Goal: Transaction & Acquisition: Purchase product/service

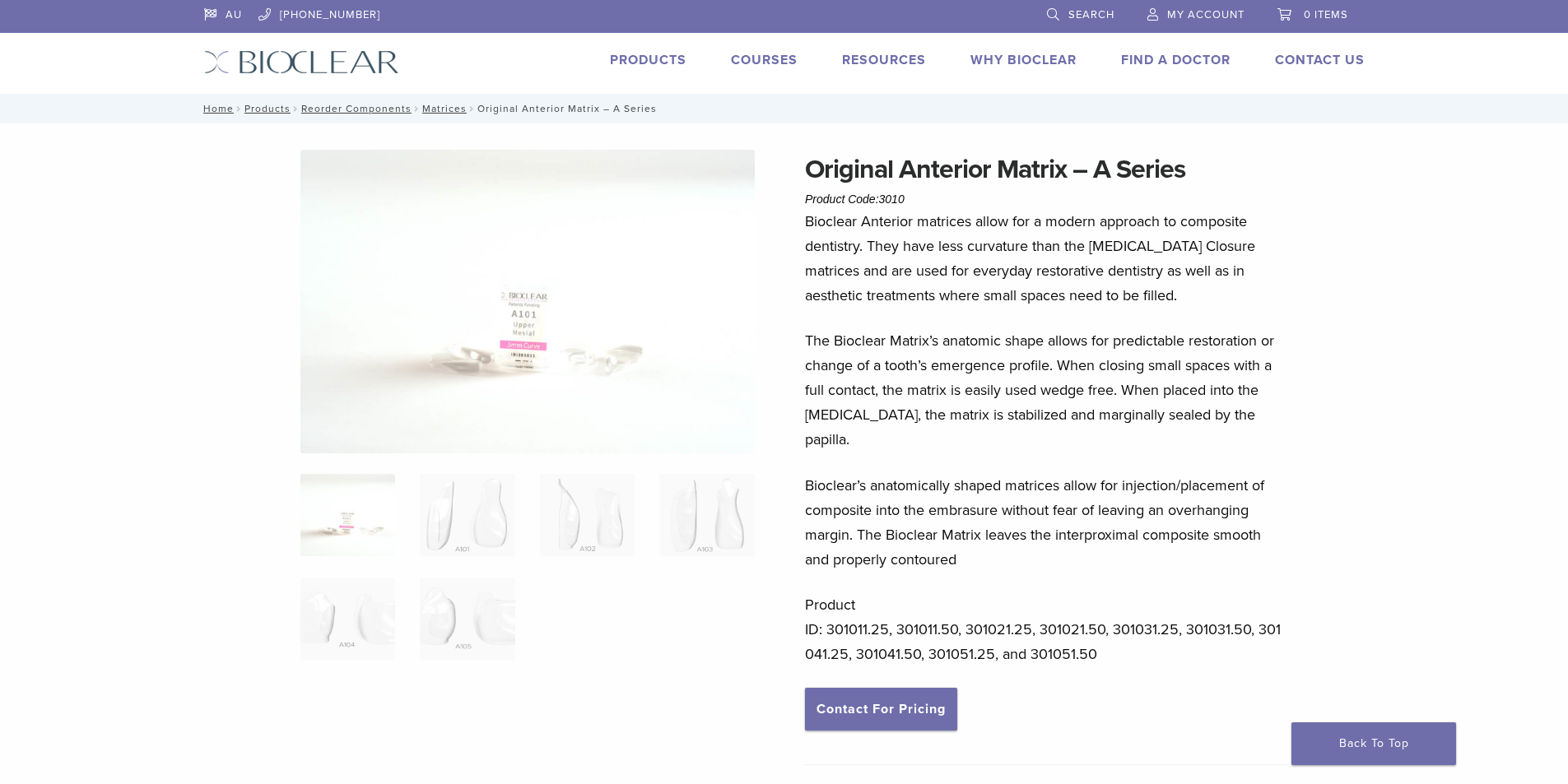
click at [625, 47] on div "AU 1.855.712.5327 Search My Account 0 items Cart No products in the cart. Back …" at bounding box center [784, 46] width 1186 height 94
click at [634, 58] on link "Products" at bounding box center [649, 60] width 77 height 16
click at [482, 496] on img at bounding box center [467, 515] width 95 height 82
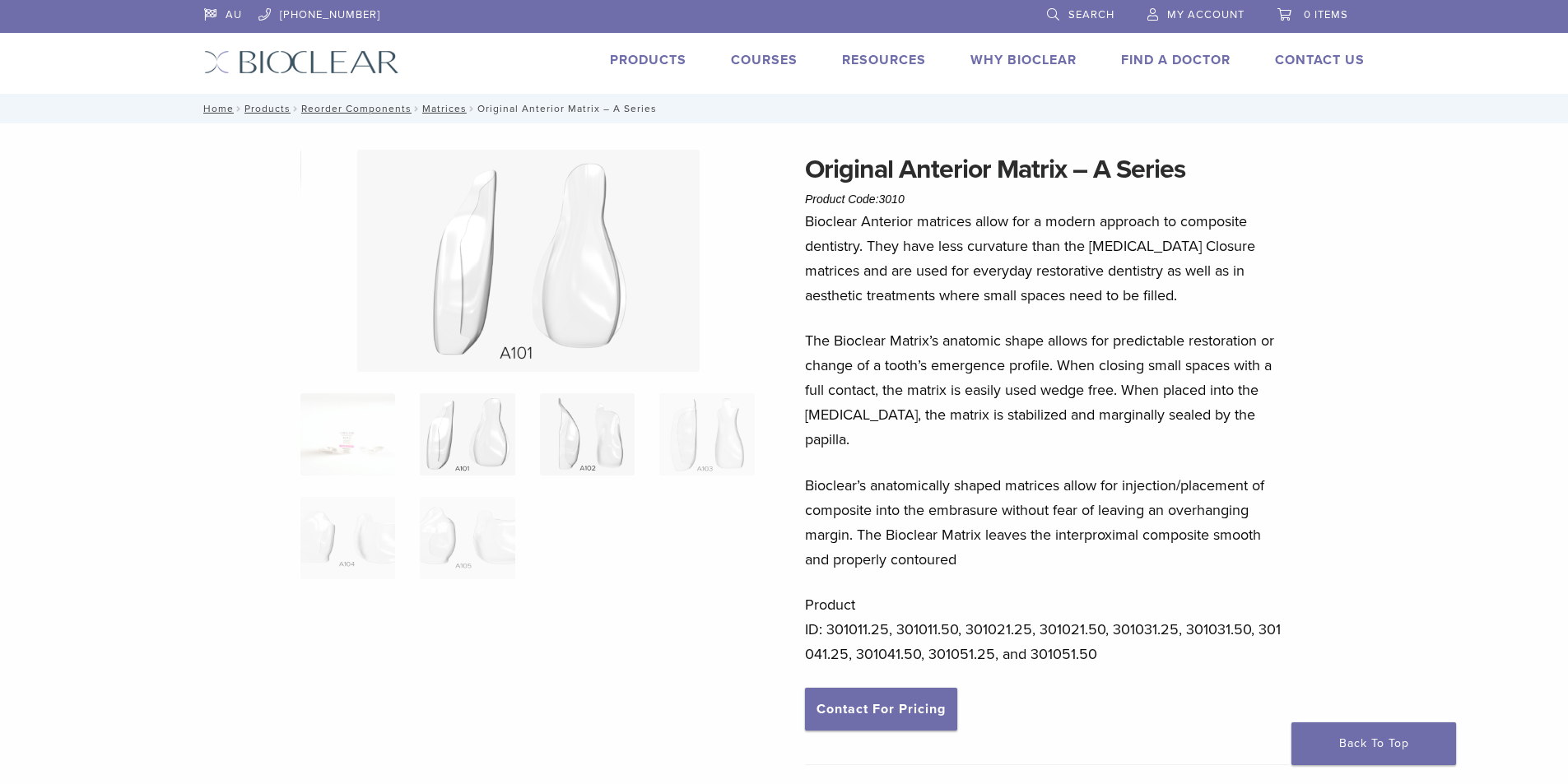
click at [607, 423] on img at bounding box center [587, 434] width 95 height 82
click at [606, 423] on img at bounding box center [587, 434] width 95 height 82
click at [893, 658] on div "Bioclear Anterior matrices allow for a modern approach to composite dentistry. …" at bounding box center [1047, 448] width 484 height 479
click at [896, 693] on link "Contact For Pricing" at bounding box center [881, 709] width 152 height 43
click at [670, 61] on link "Products" at bounding box center [649, 60] width 77 height 16
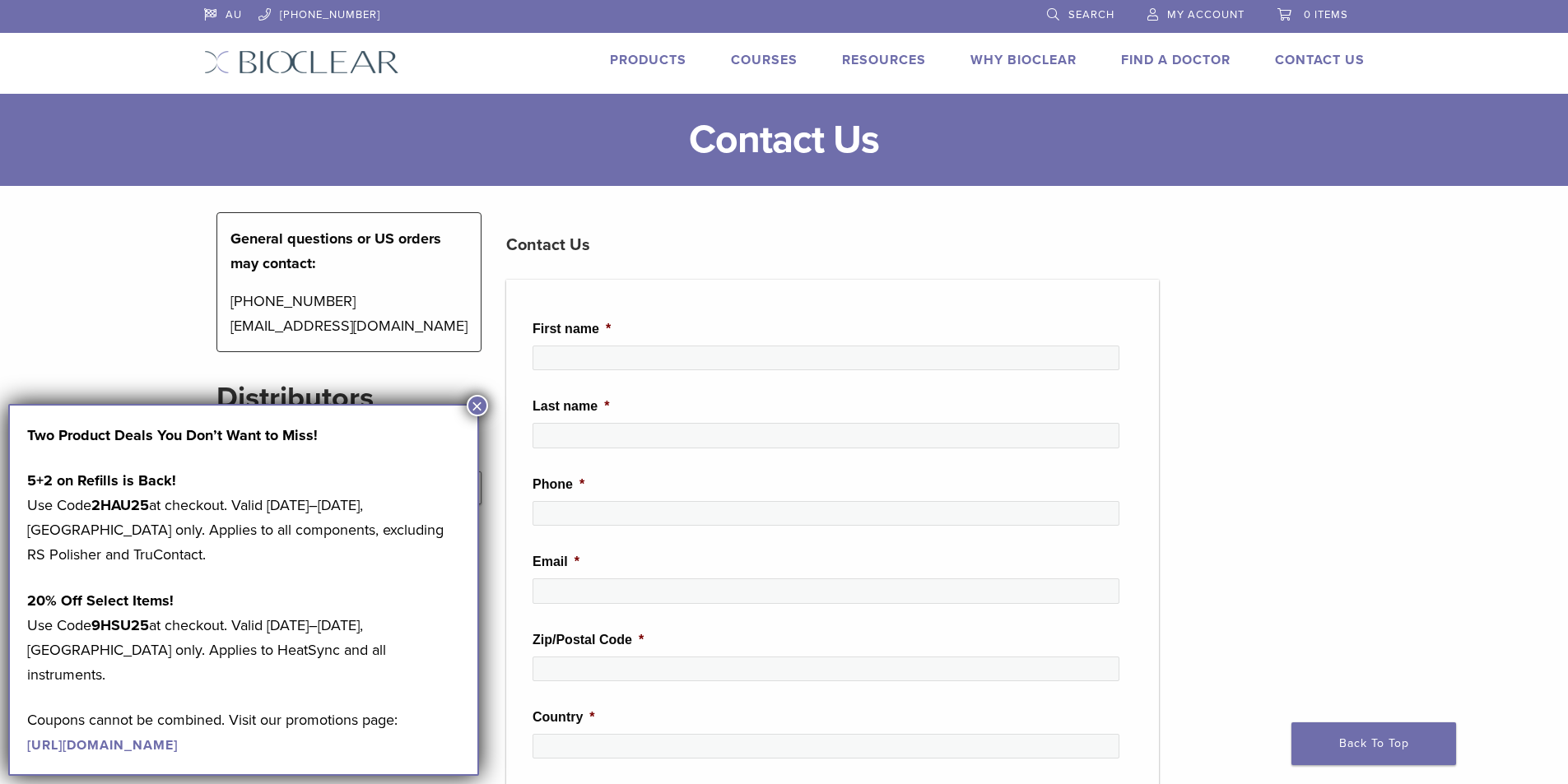
click at [482, 407] on button "×" at bounding box center [477, 405] width 21 height 21
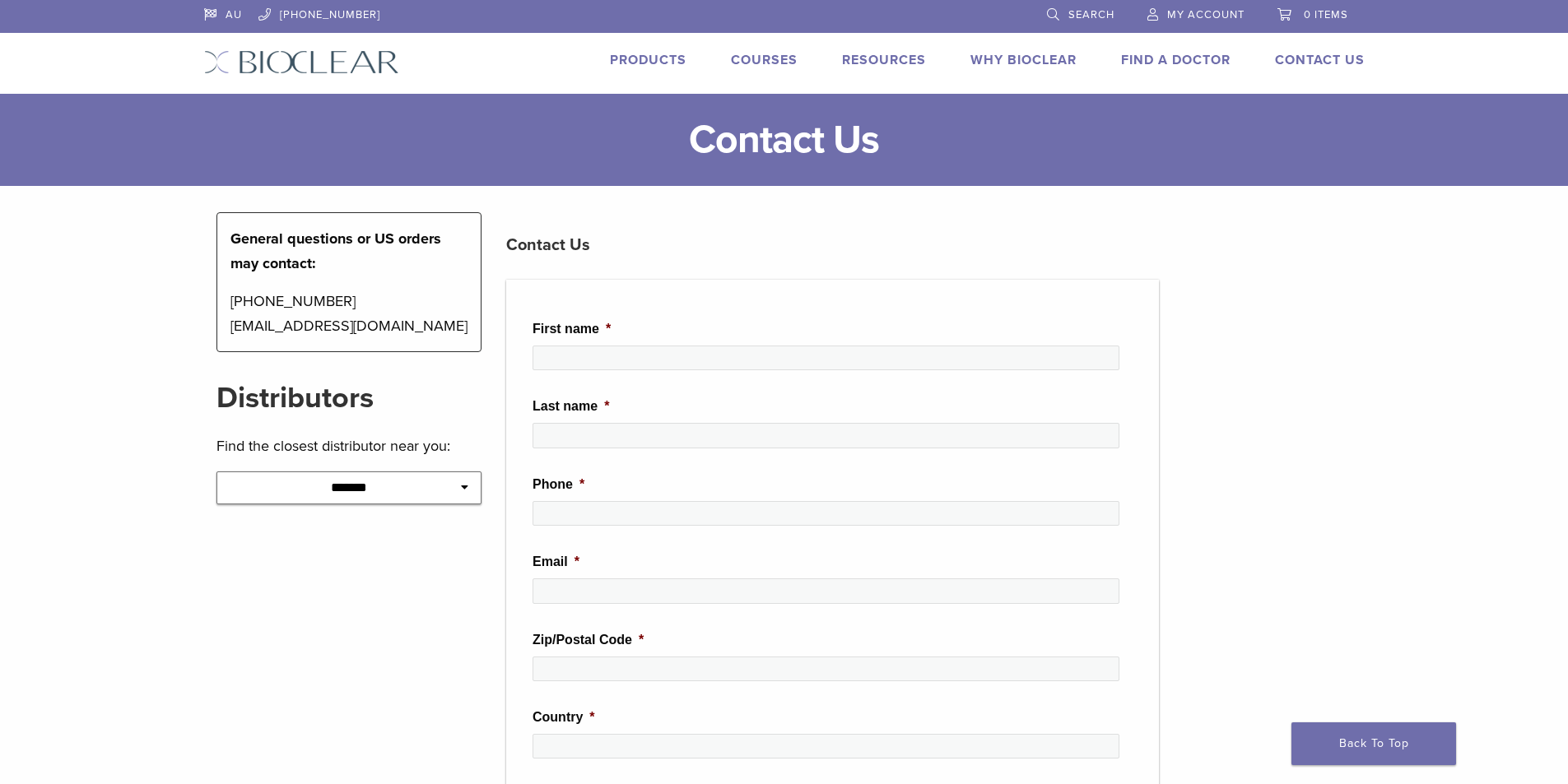
click at [1179, 20] on span "My Account" at bounding box center [1206, 14] width 78 height 13
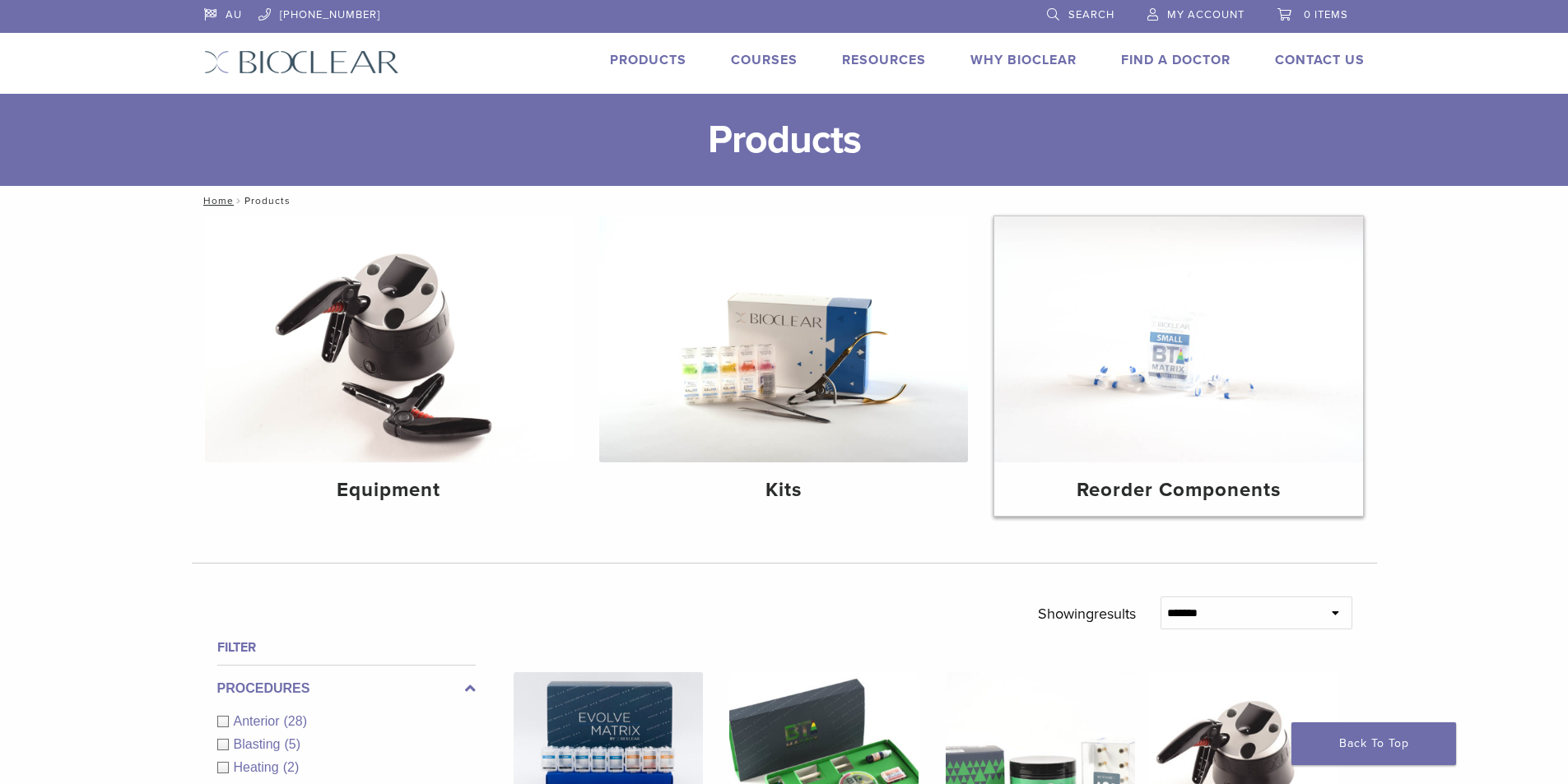
click at [1271, 375] on img at bounding box center [1178, 339] width 369 height 246
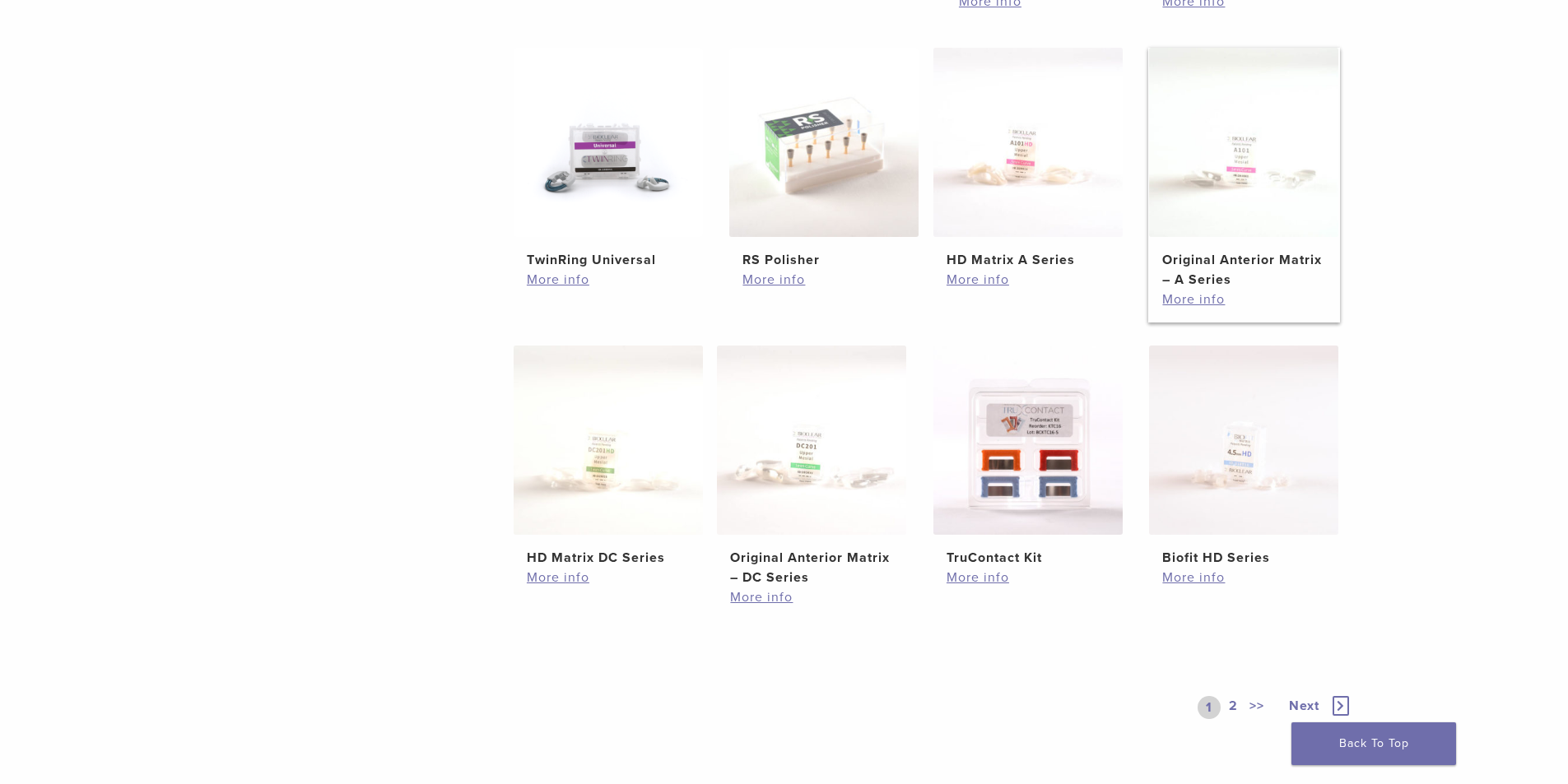
scroll to position [658, 0]
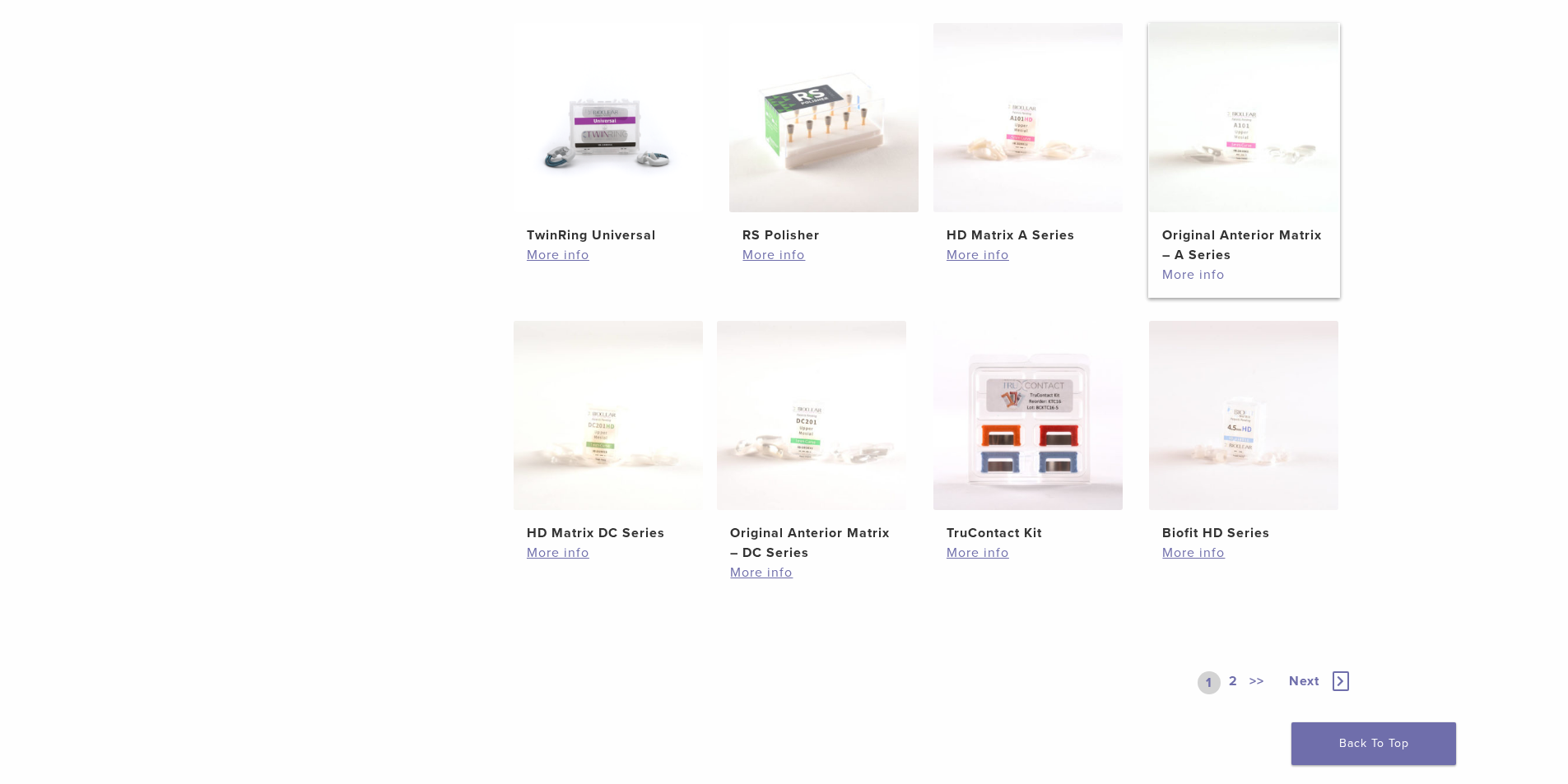
click at [1231, 274] on link "More info" at bounding box center [1244, 275] width 163 height 20
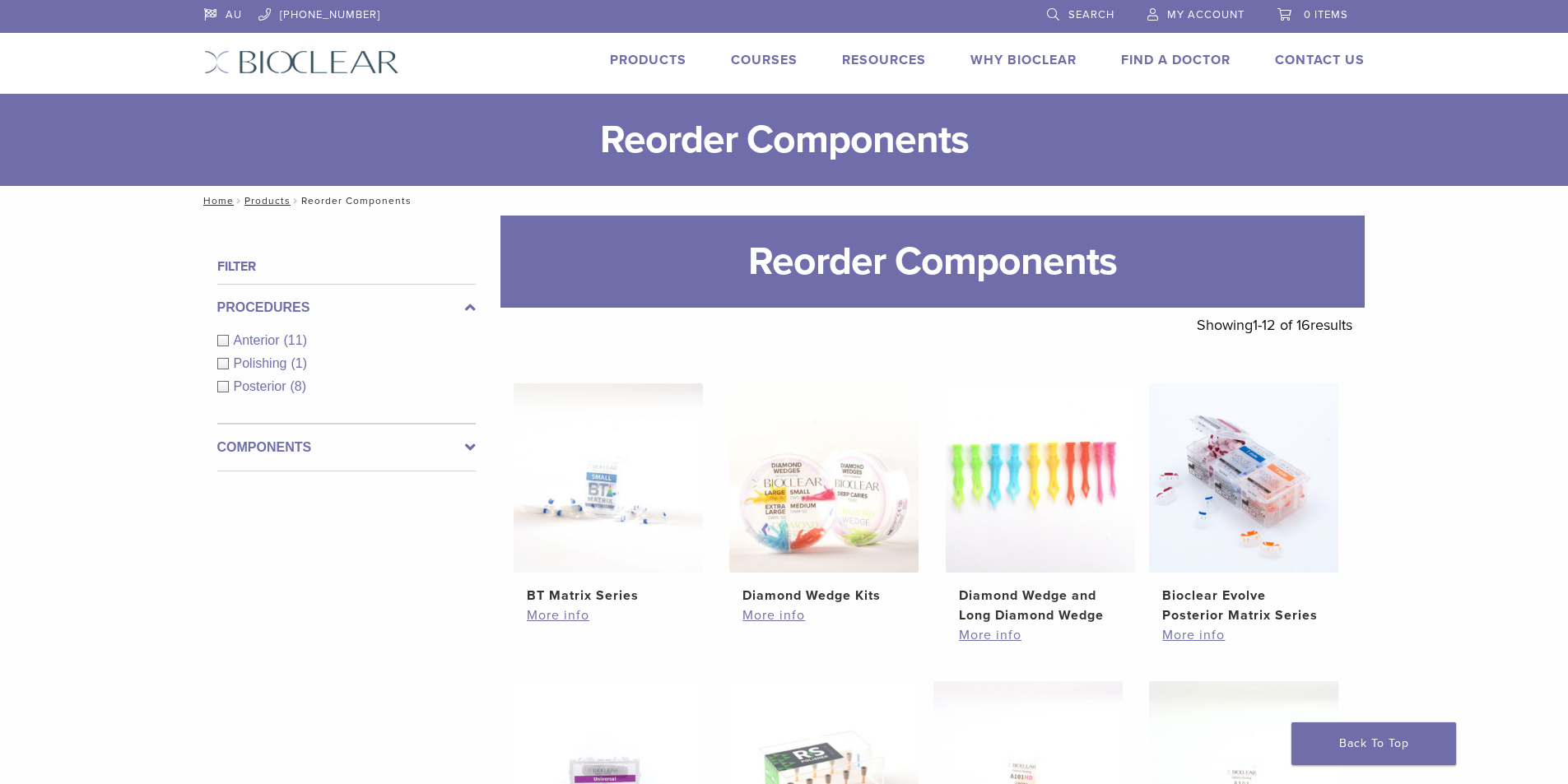
scroll to position [658, 0]
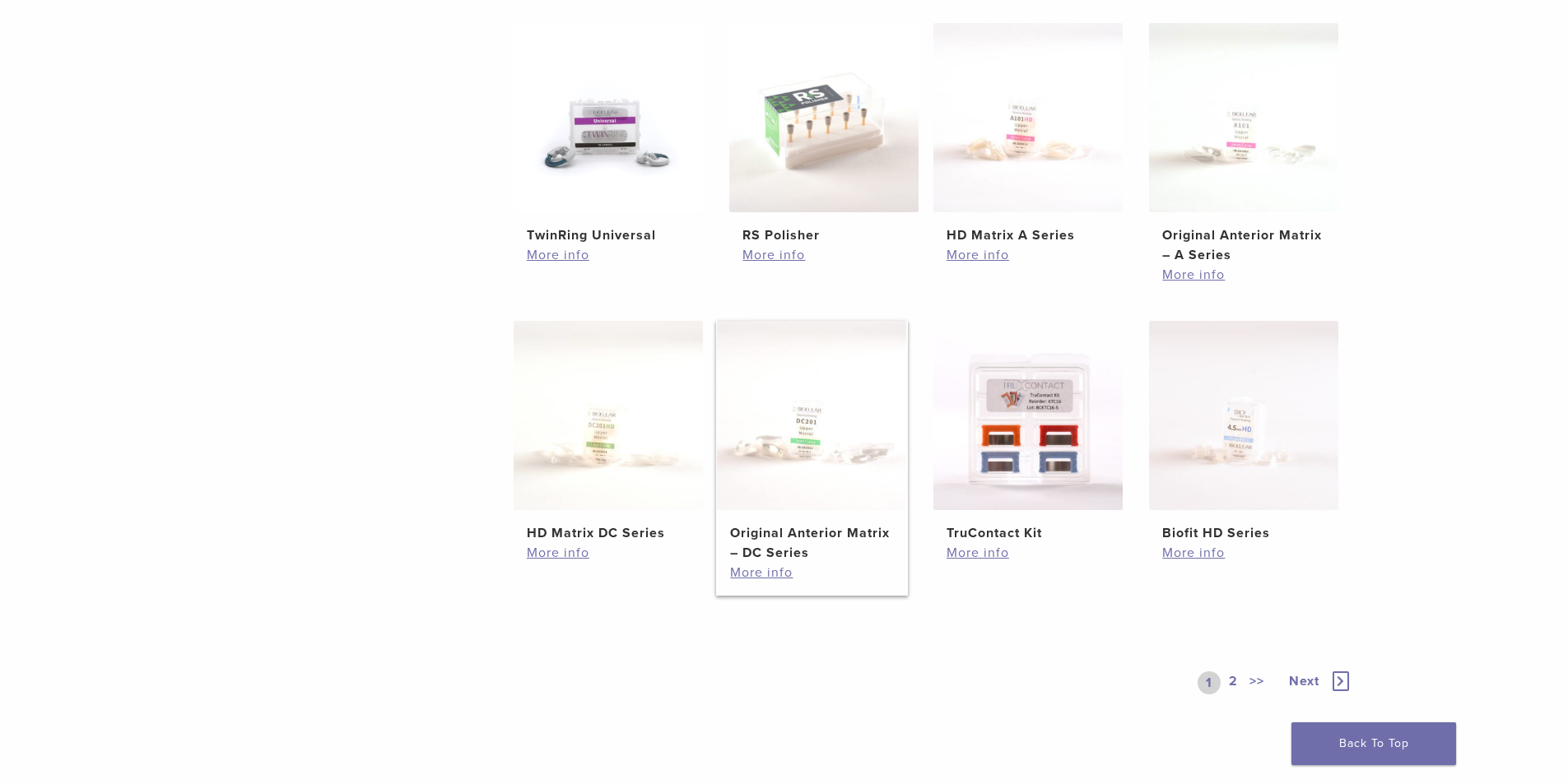
click at [808, 443] on img at bounding box center [812, 415] width 189 height 189
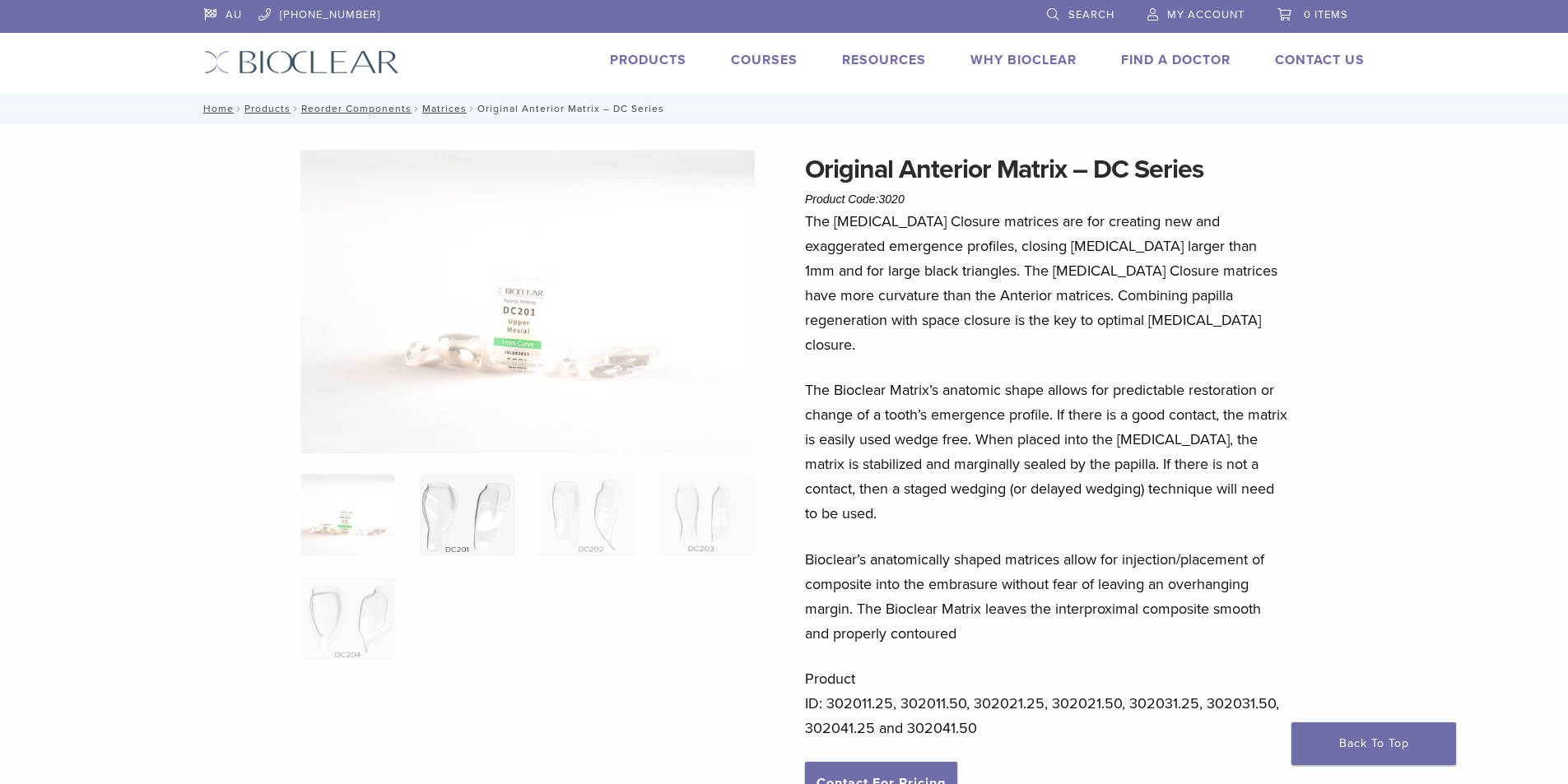
click at [463, 543] on img at bounding box center [467, 515] width 95 height 82
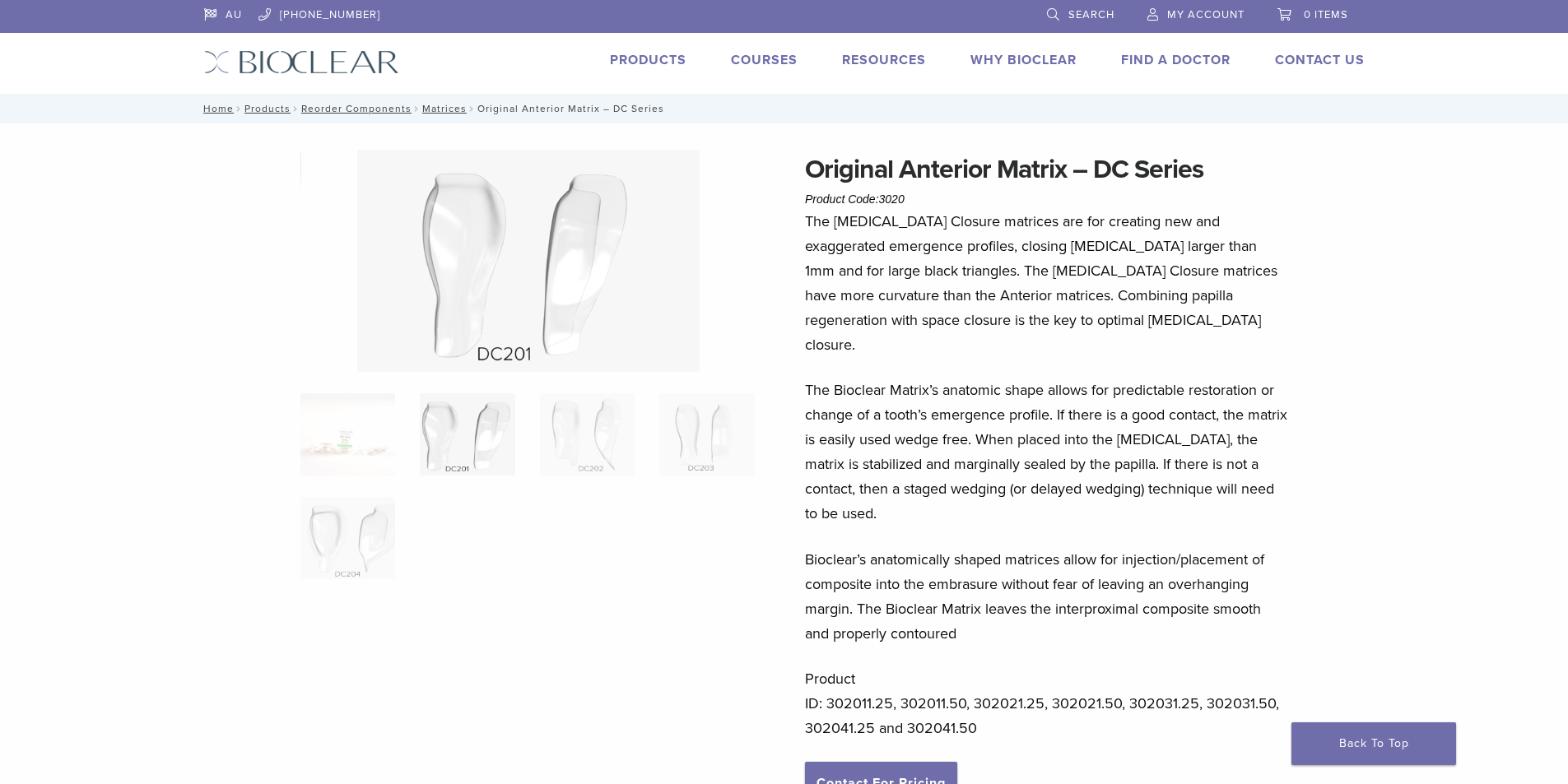
click at [1223, 16] on span "My Account" at bounding box center [1206, 14] width 78 height 13
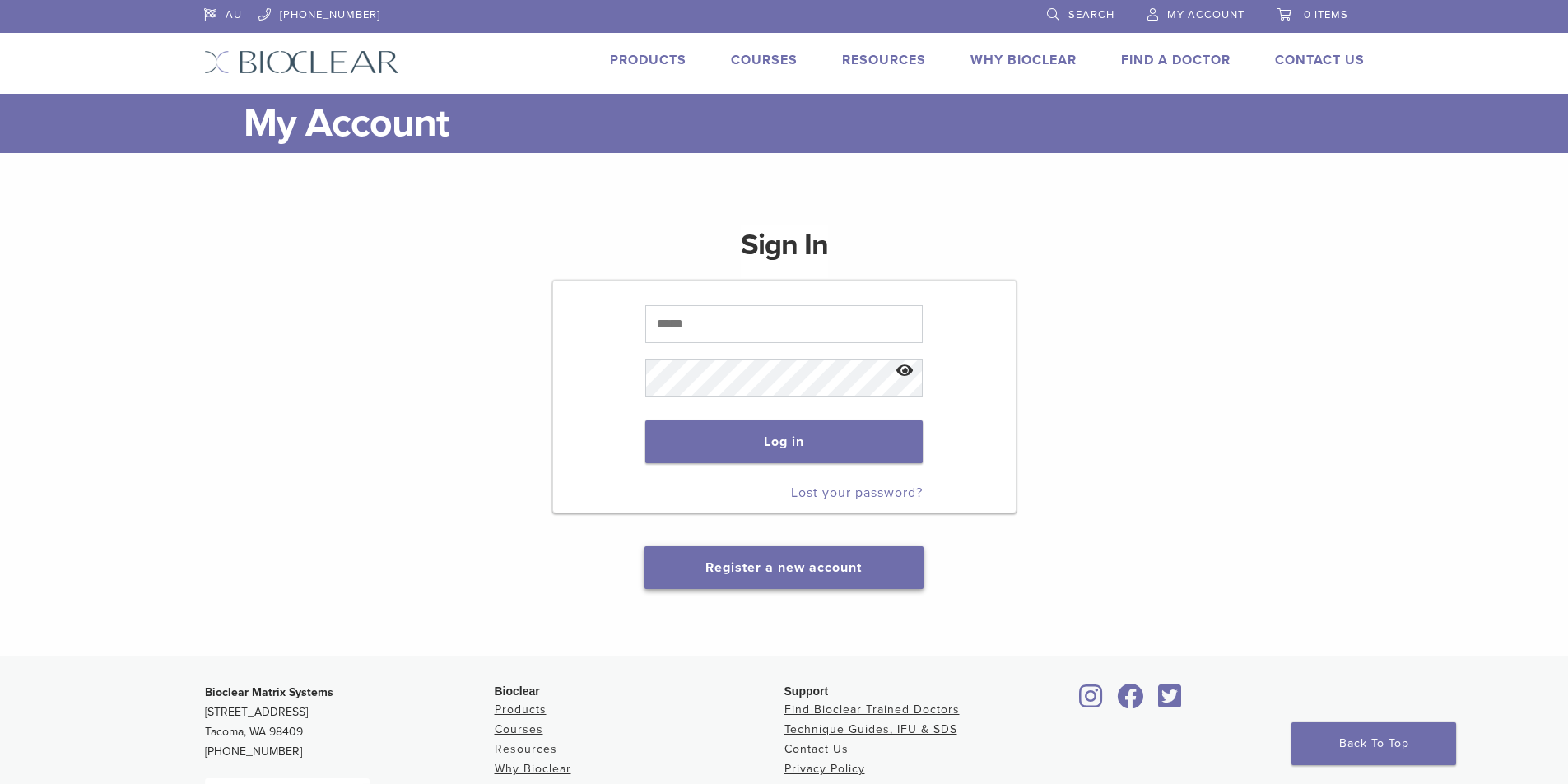
click at [856, 566] on link "Register a new account" at bounding box center [784, 568] width 156 height 16
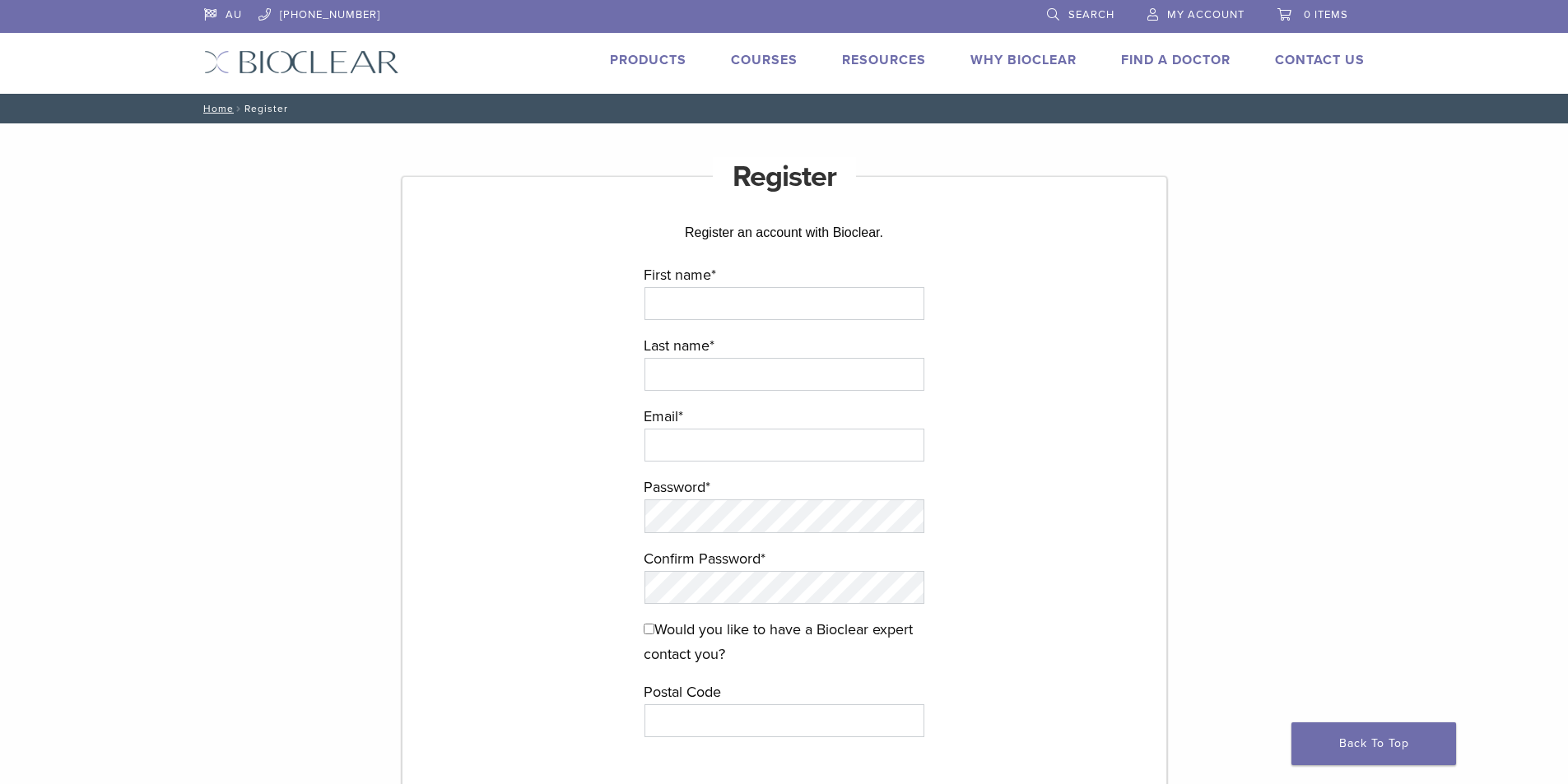
click at [725, 285] on label "First name *" at bounding box center [784, 275] width 281 height 25
click at [725, 288] on input "First name *" at bounding box center [784, 304] width 280 height 33
click at [739, 300] on input "First name *" at bounding box center [784, 304] width 280 height 33
type input "****"
type input "*******"
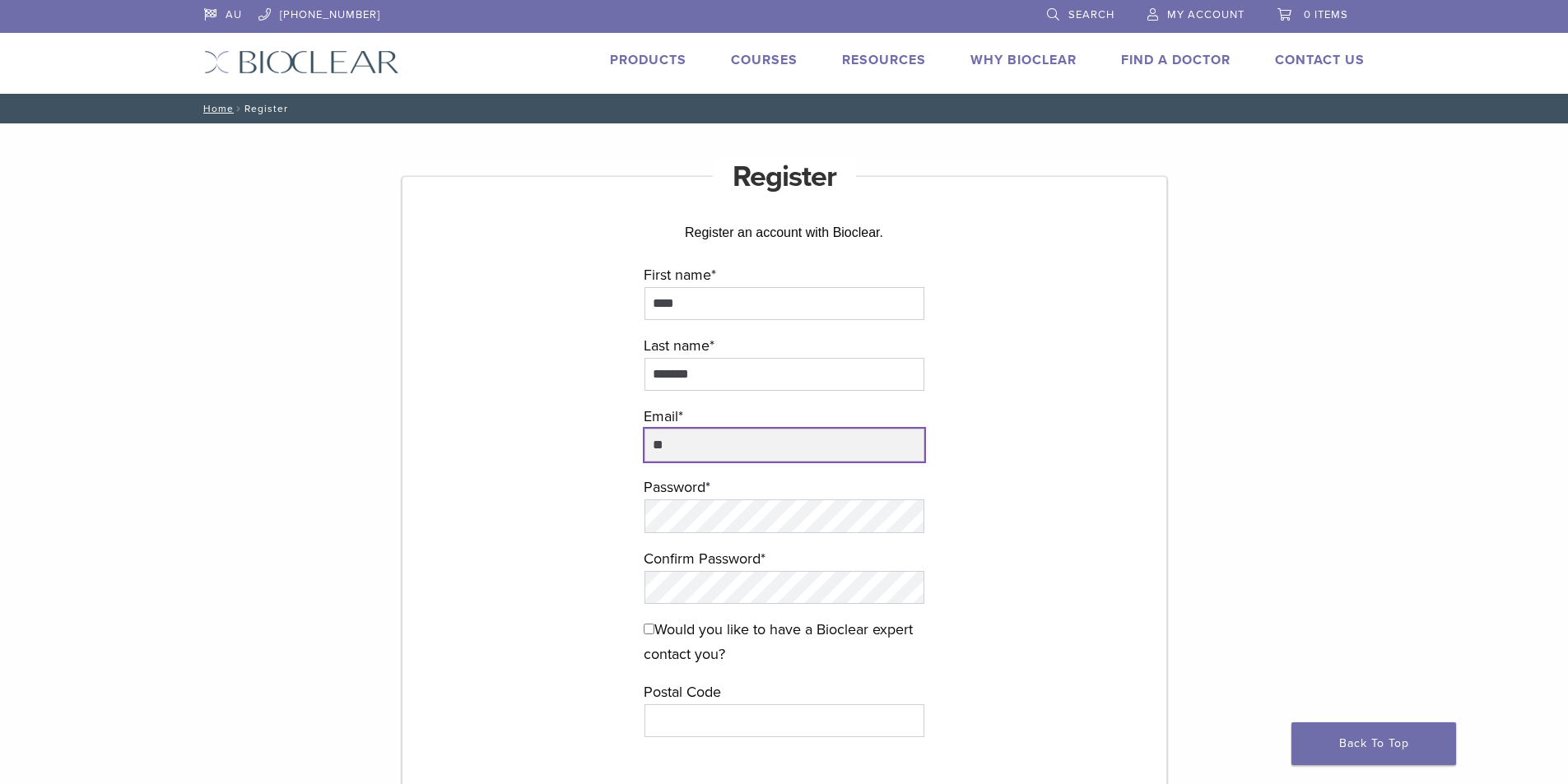
type input "*"
type input "**********"
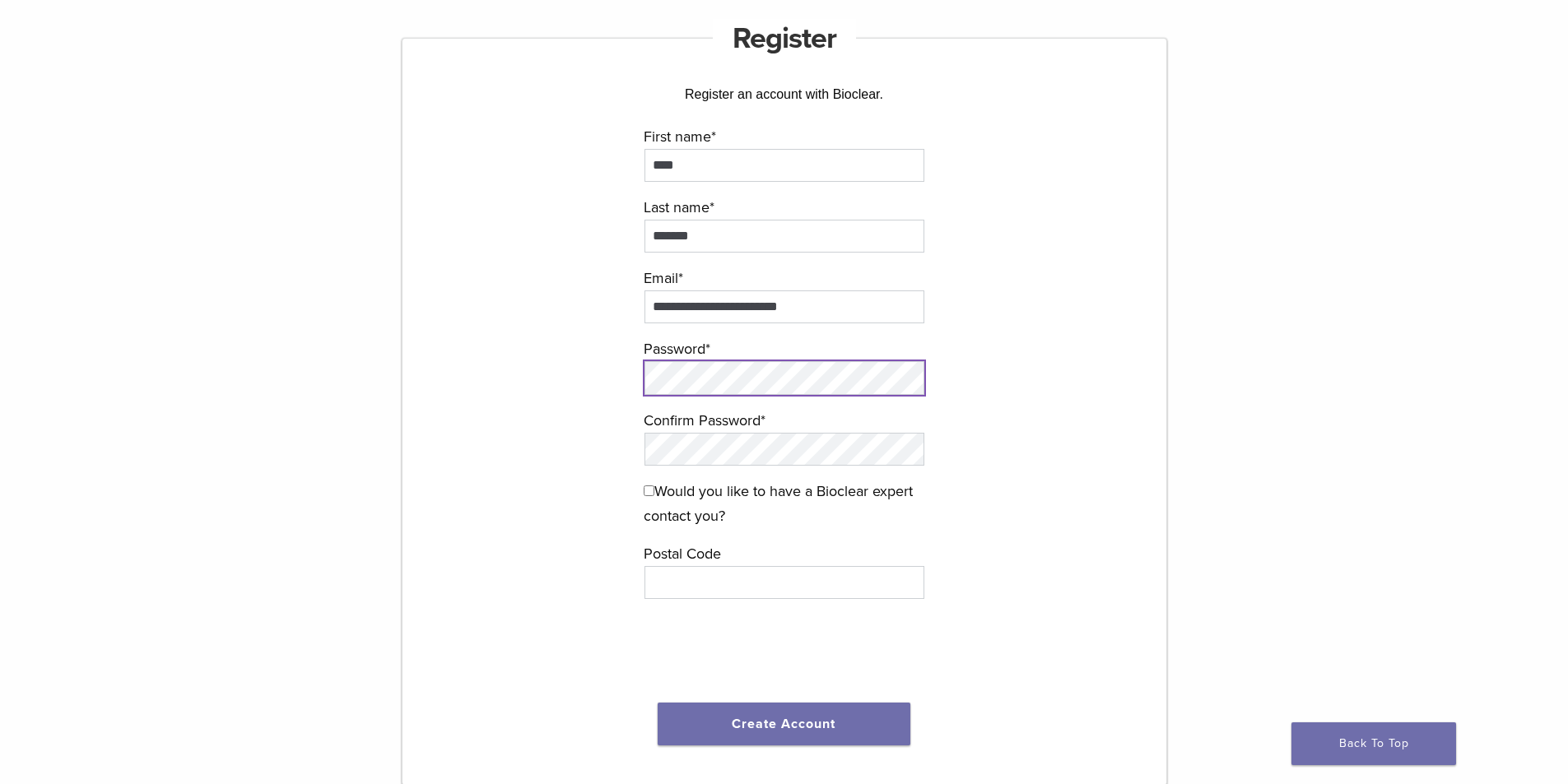
scroll to position [164, 0]
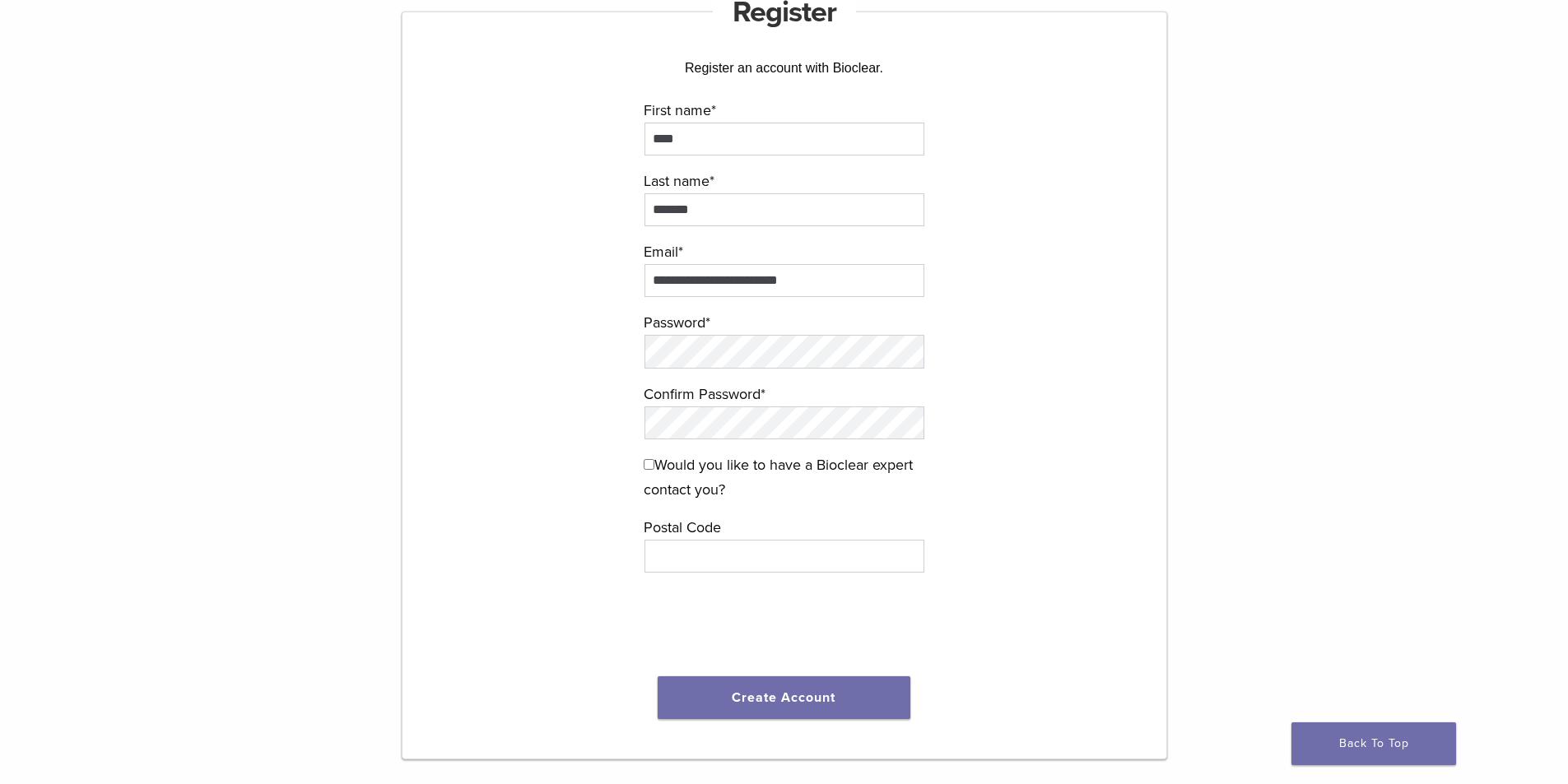
click at [1017, 404] on form "**********" at bounding box center [784, 415] width 493 height 634
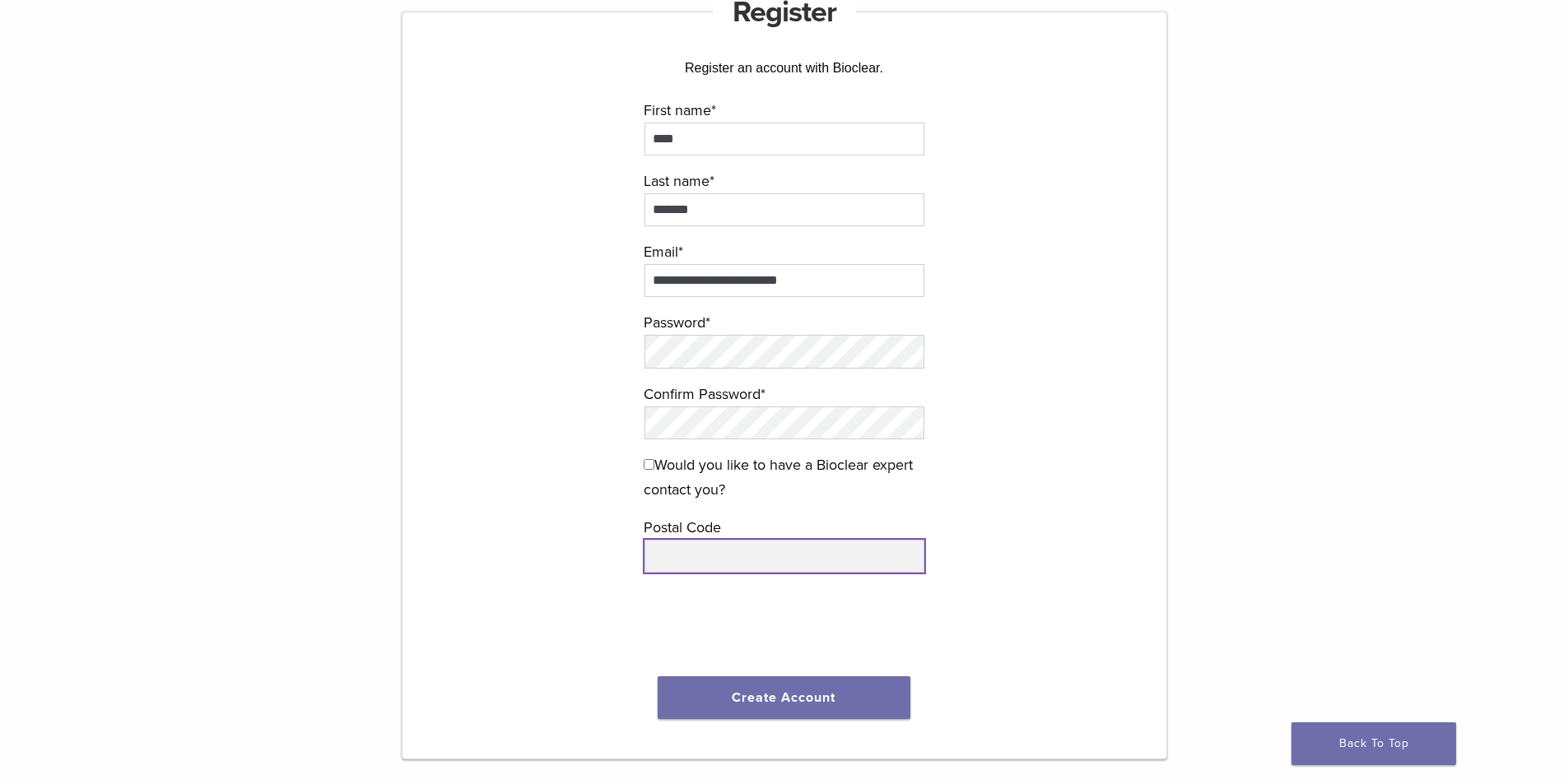
click at [719, 552] on input "text" at bounding box center [784, 555] width 280 height 33
type input "****"
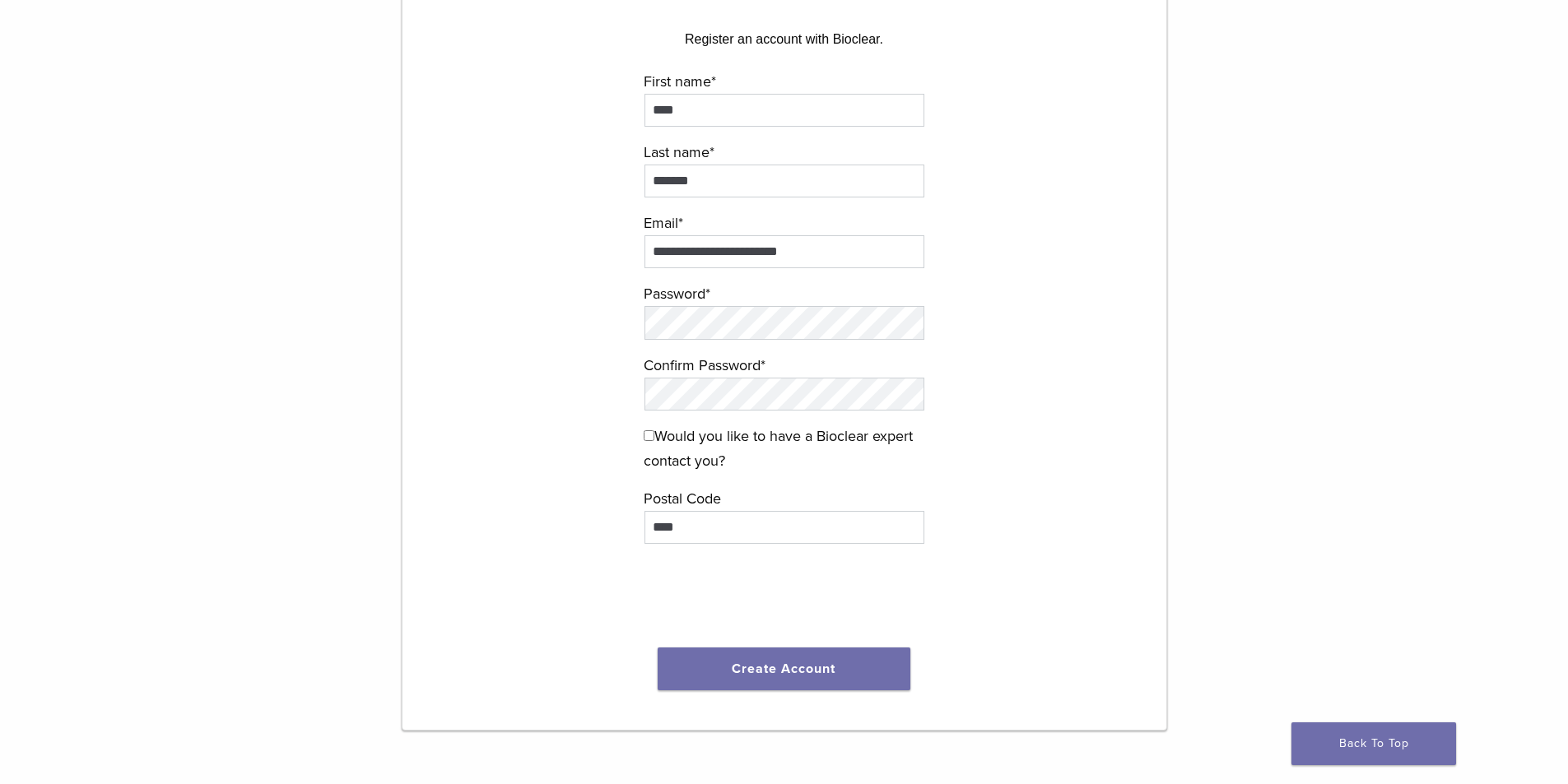
scroll to position [412, 0]
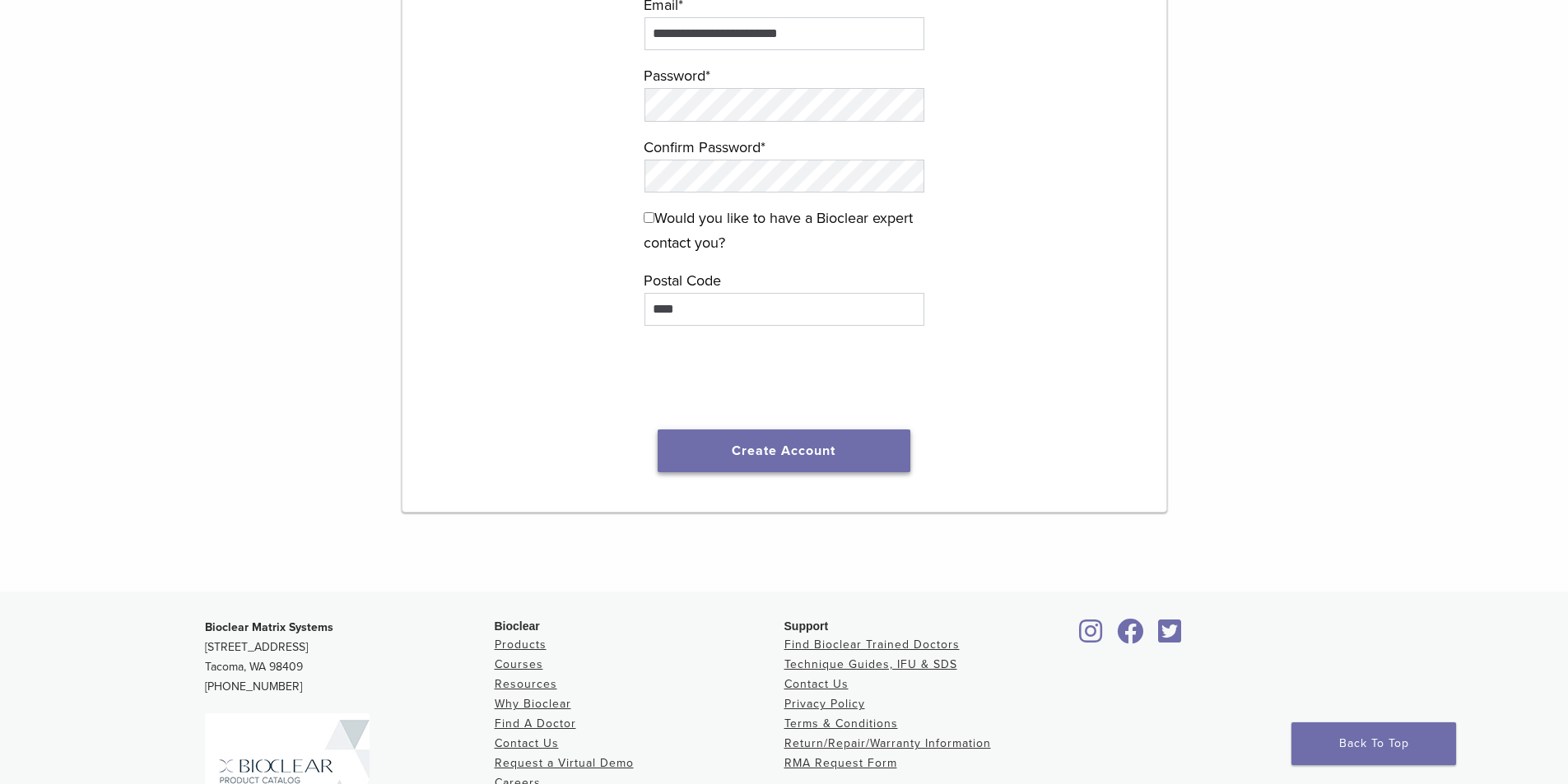
click at [821, 455] on button "Create Account" at bounding box center [784, 451] width 254 height 43
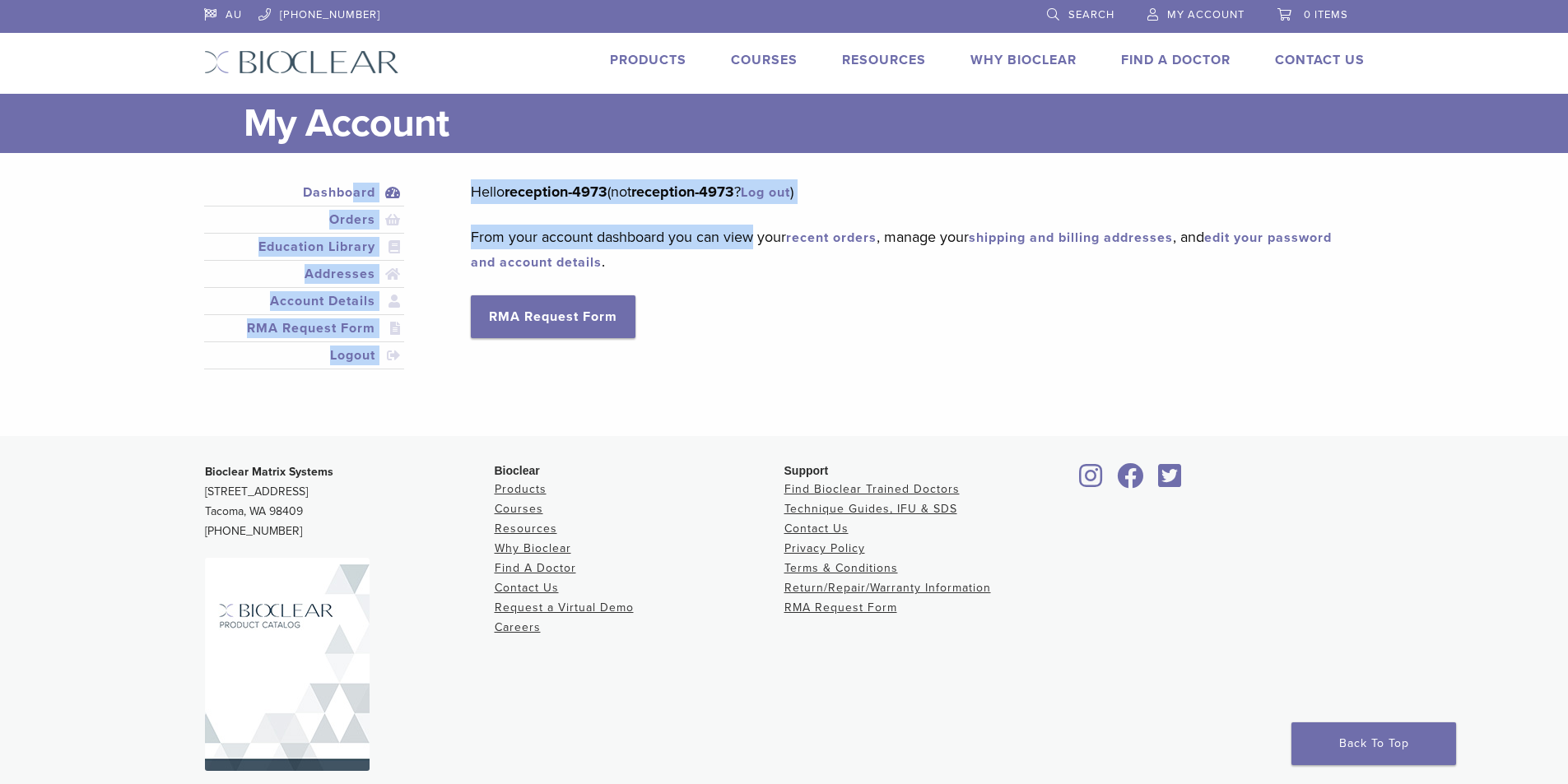
drag, startPoint x: 463, startPoint y: 235, endPoint x: 735, endPoint y: 220, distance: 272.4
click at [735, 220] on div "Dashboard Orders Education Library Addresses Account Details RMA Request Form L…" at bounding box center [772, 284] width 1161 height 210
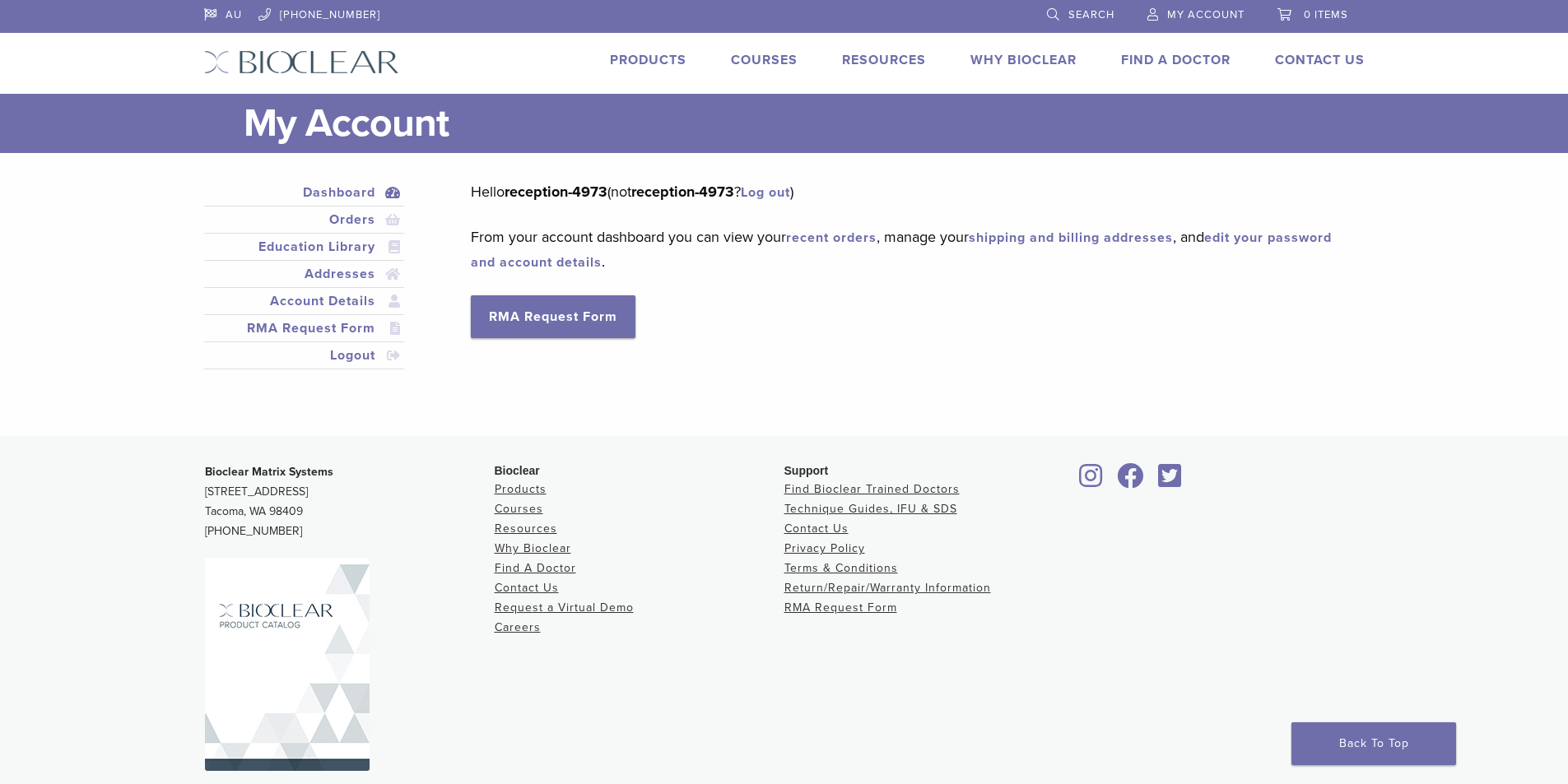
click at [802, 341] on div "Dashboard Orders Education Library Addresses Account Details RMA Request Form L…" at bounding box center [772, 284] width 1161 height 210
click at [653, 67] on link "Products" at bounding box center [649, 60] width 77 height 16
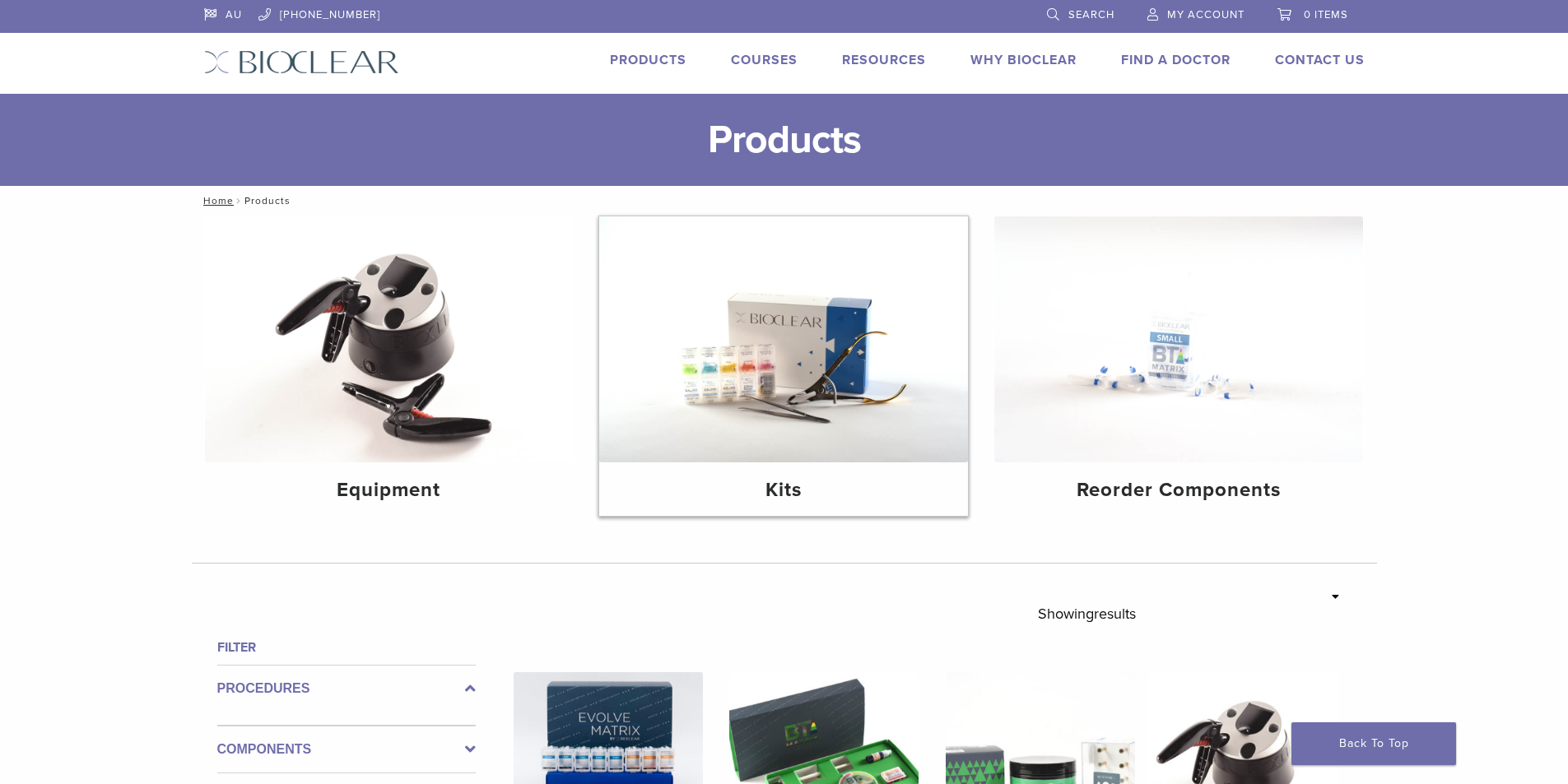
click at [781, 391] on img at bounding box center [784, 339] width 369 height 246
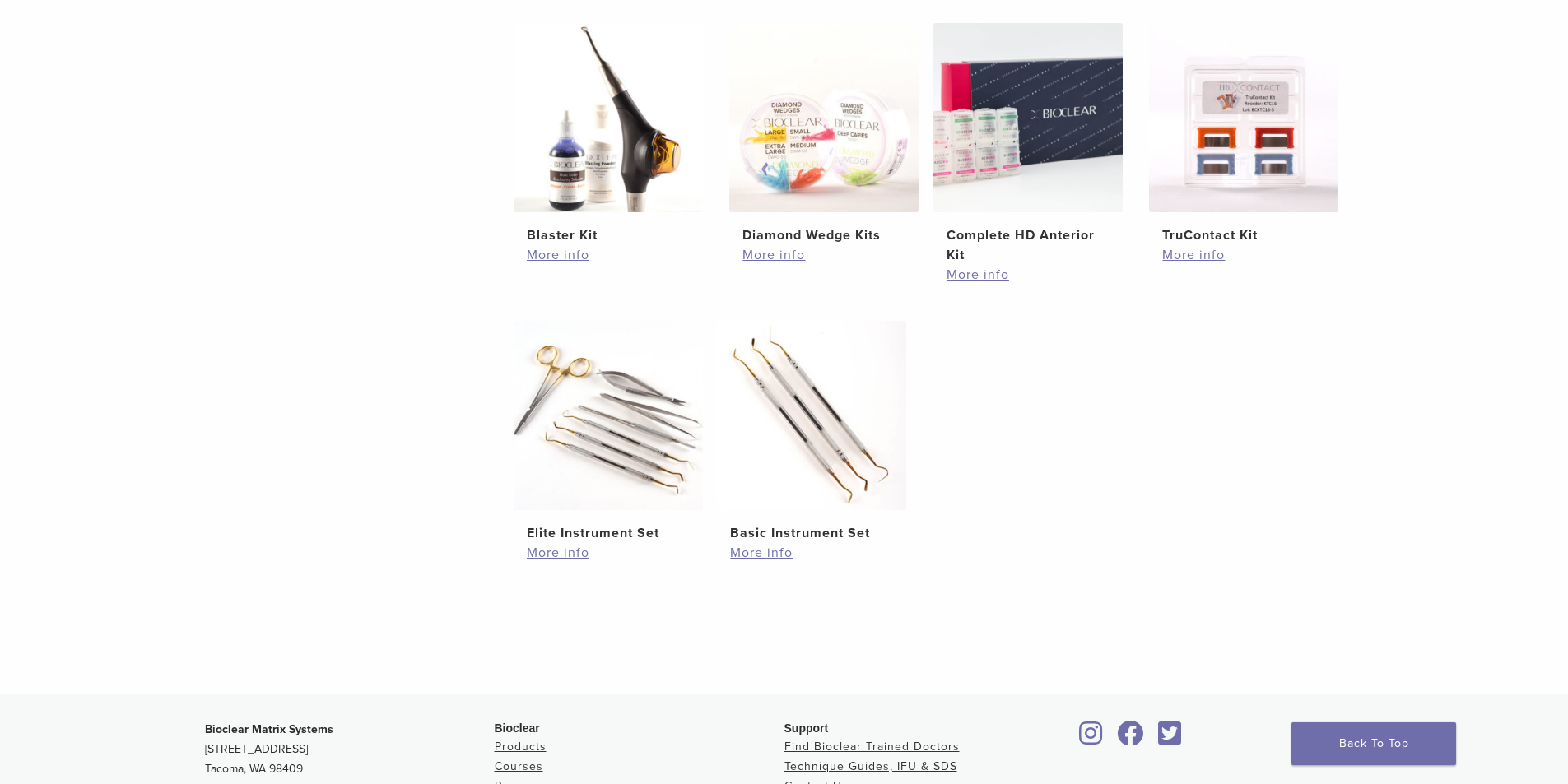
scroll to position [329, 0]
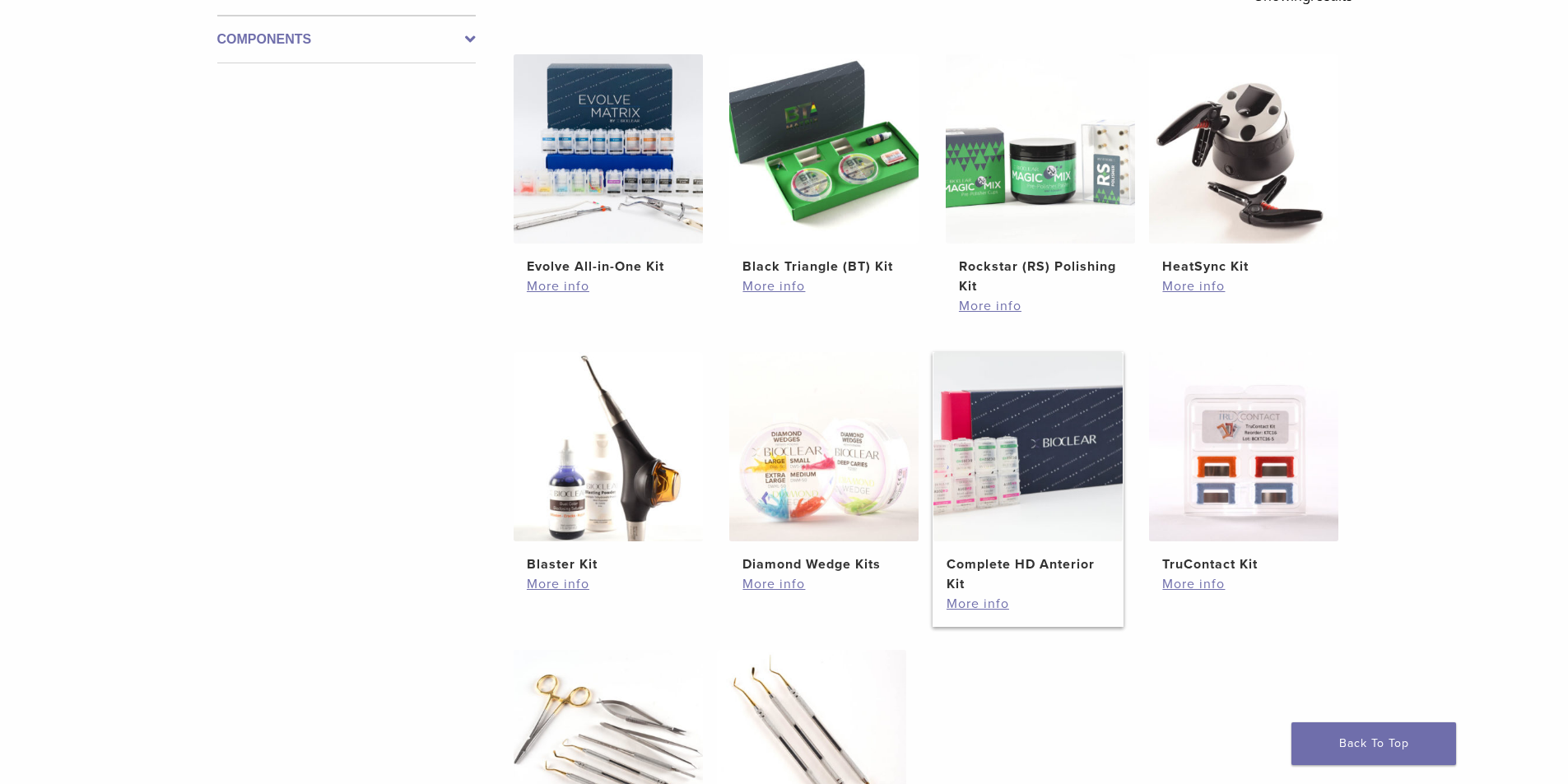
click at [1024, 482] on img at bounding box center [1028, 446] width 189 height 189
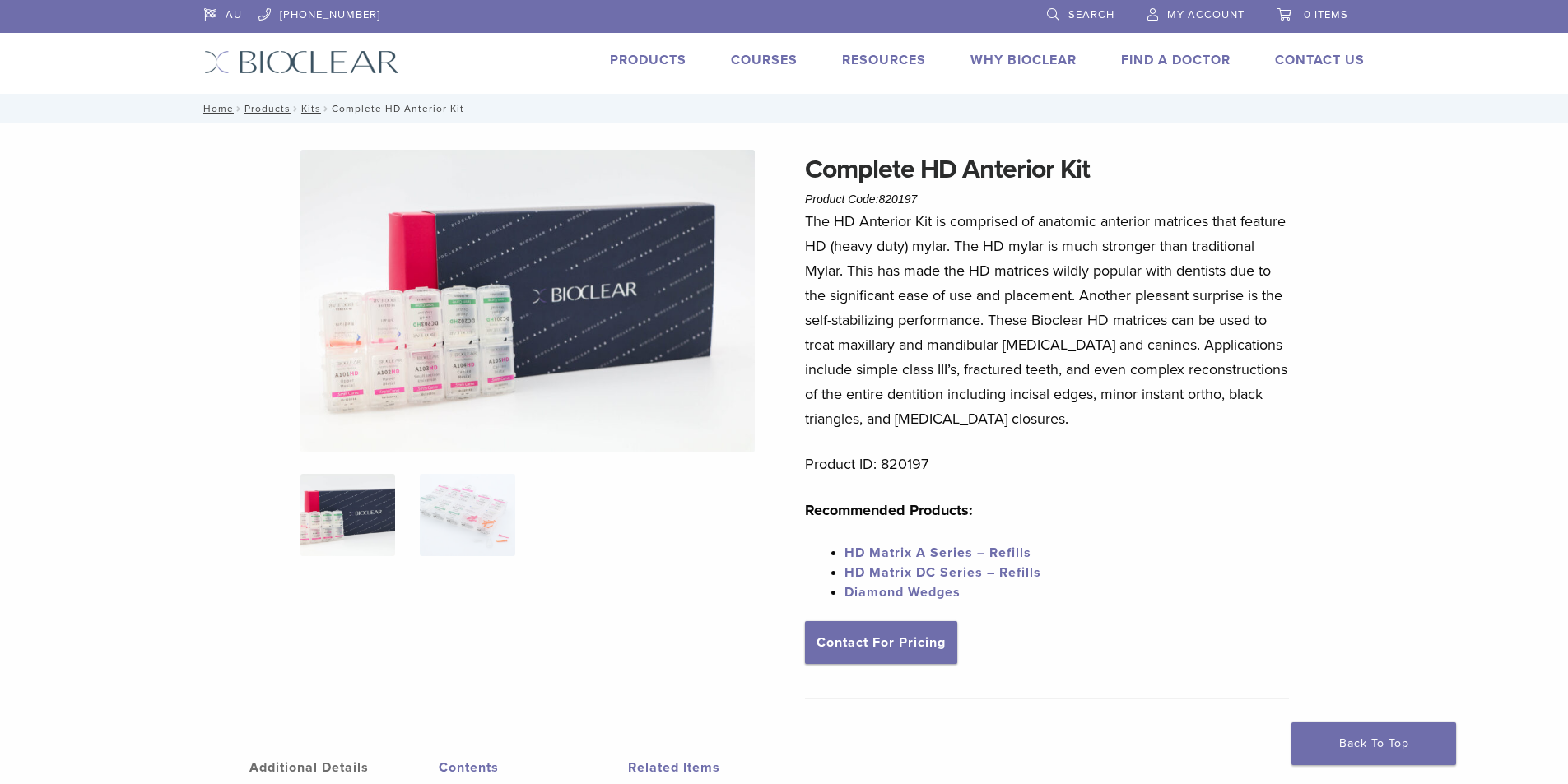
click at [372, 515] on img at bounding box center [348, 515] width 95 height 82
click at [420, 503] on img at bounding box center [467, 515] width 95 height 82
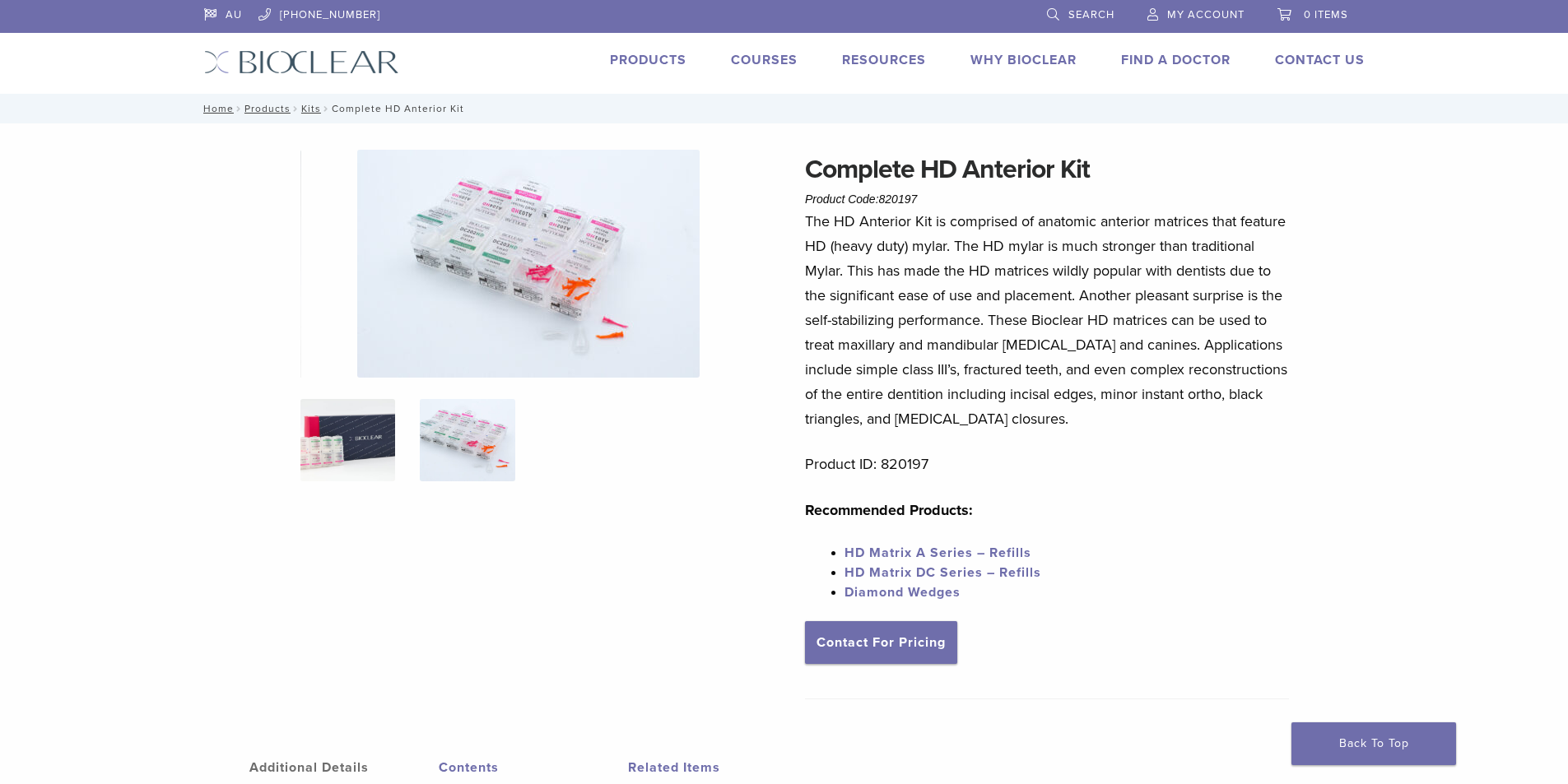
click at [349, 445] on img at bounding box center [348, 440] width 95 height 82
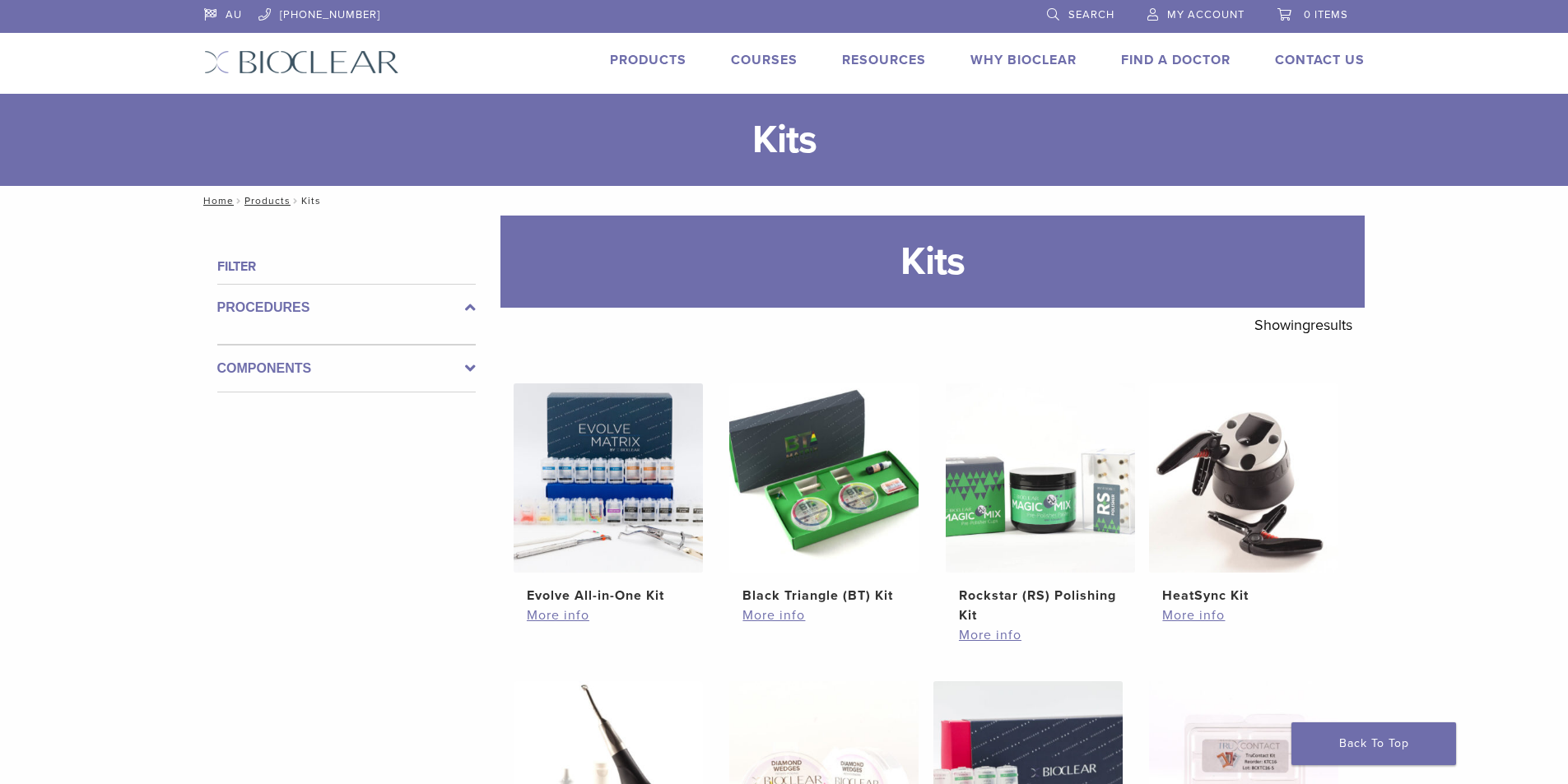
click at [616, 66] on link "Products" at bounding box center [649, 60] width 77 height 16
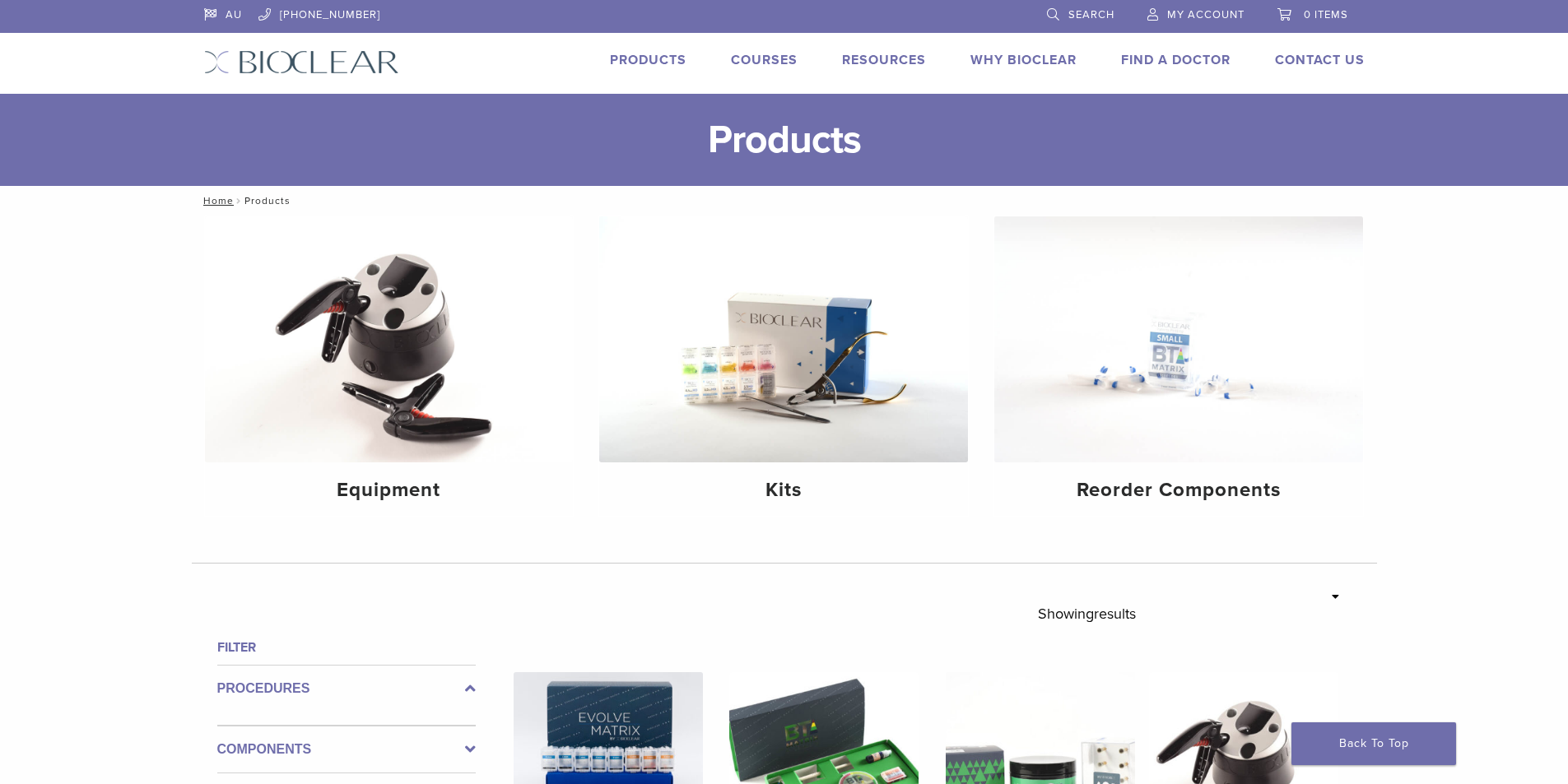
click at [1197, 378] on img at bounding box center [1178, 339] width 369 height 246
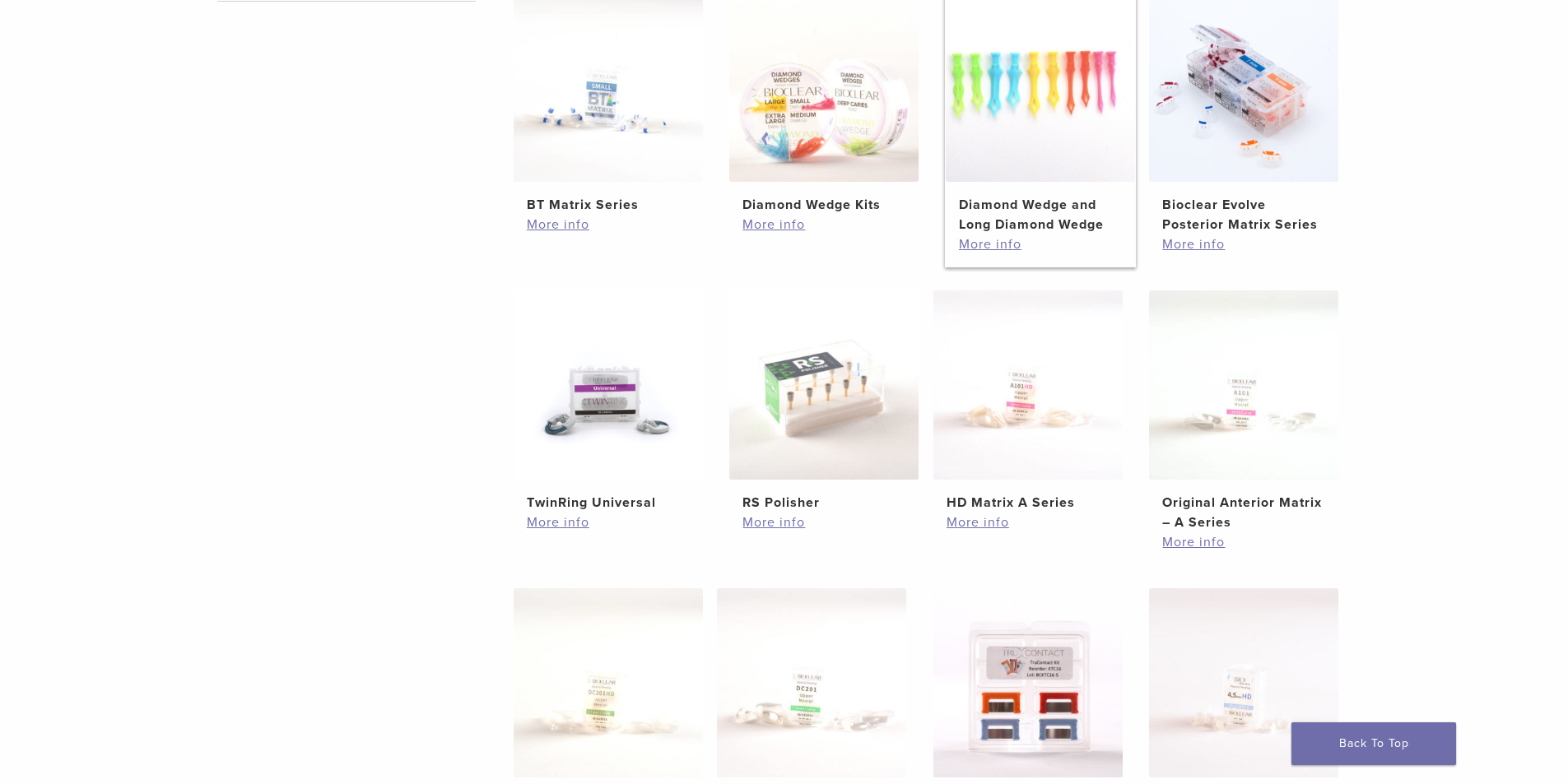
scroll to position [412, 0]
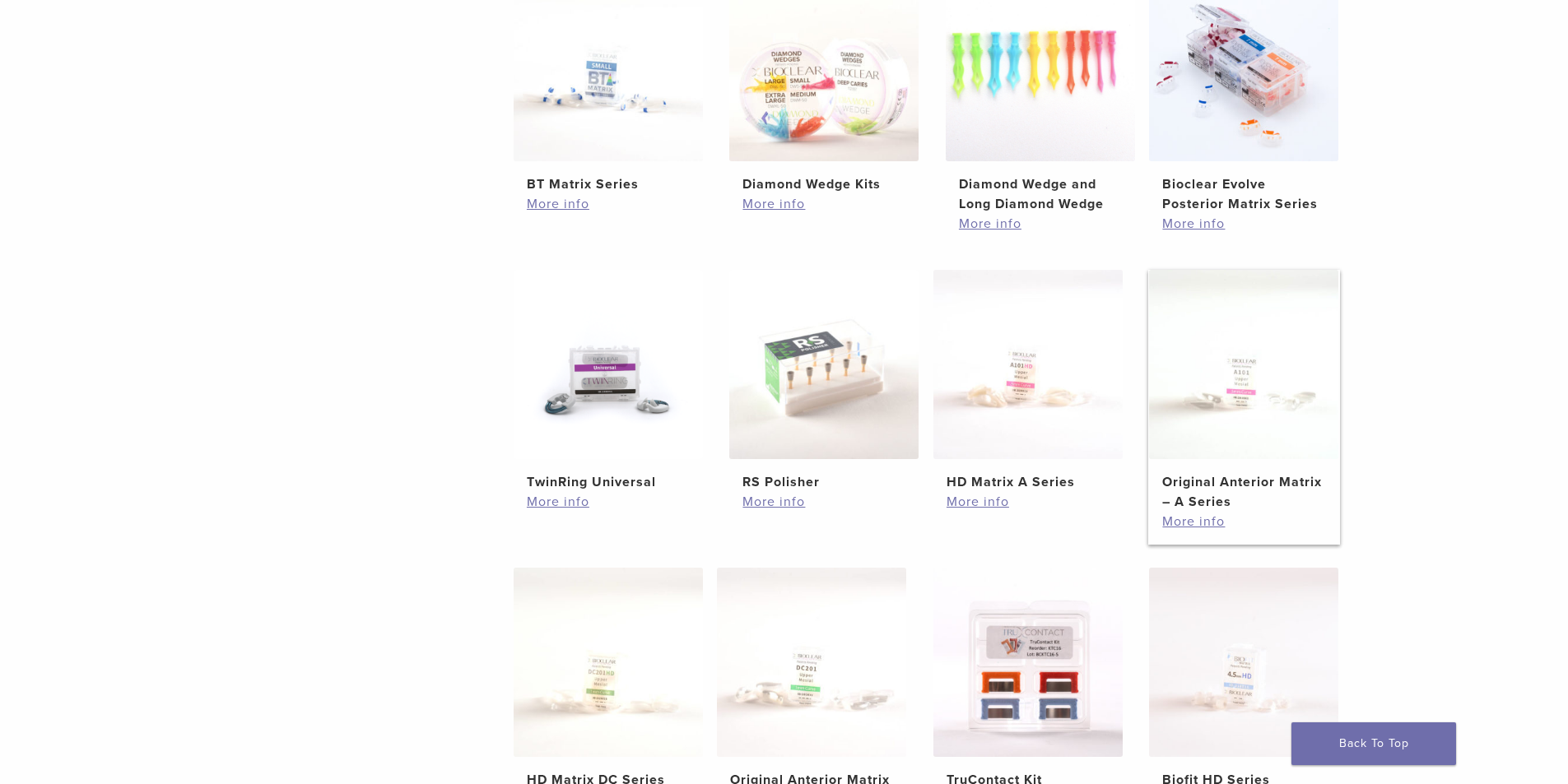
click at [1280, 386] on img at bounding box center [1244, 364] width 189 height 189
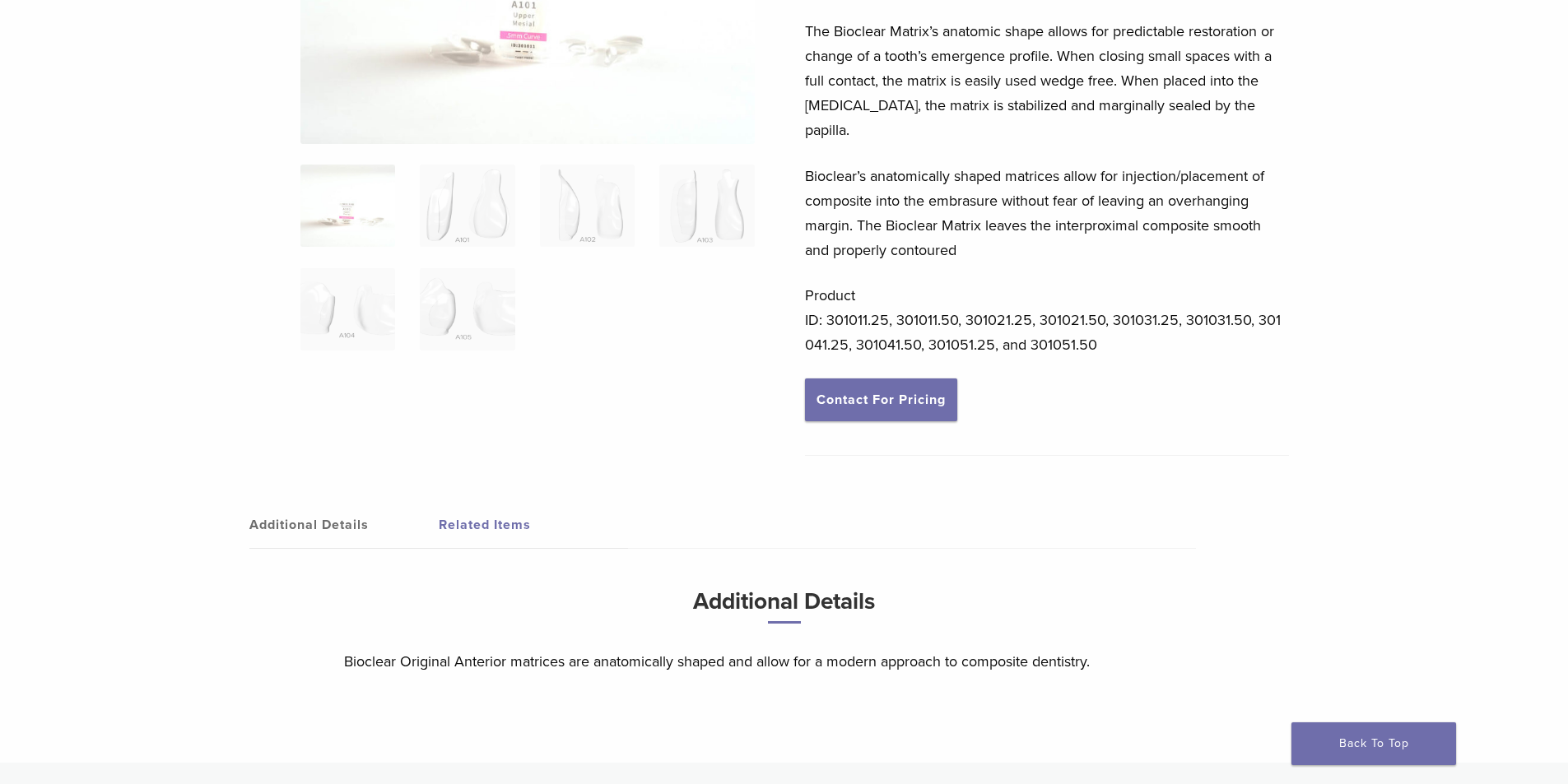
scroll to position [494, 0]
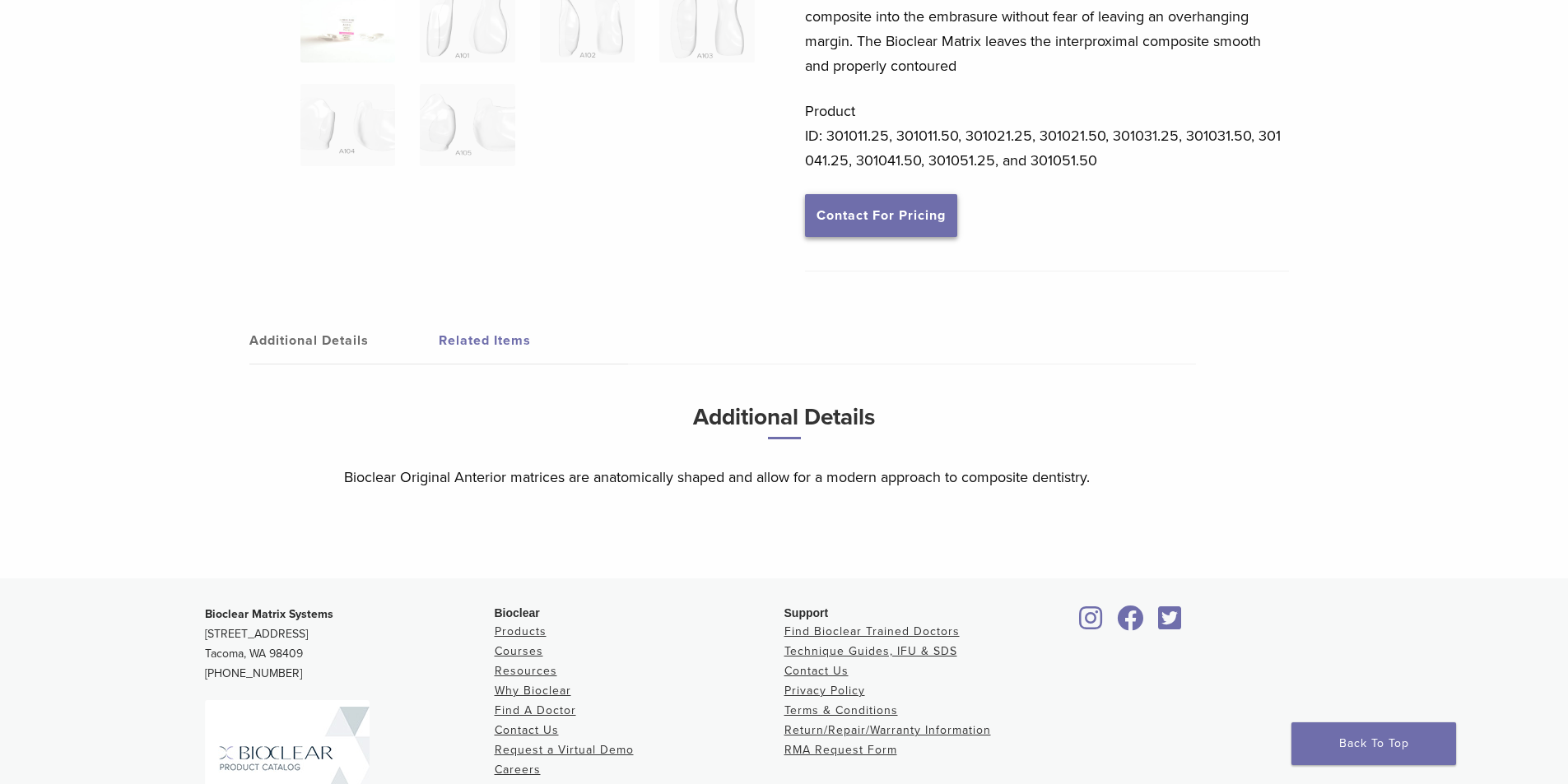
click at [876, 194] on link "Contact For Pricing" at bounding box center [881, 215] width 152 height 43
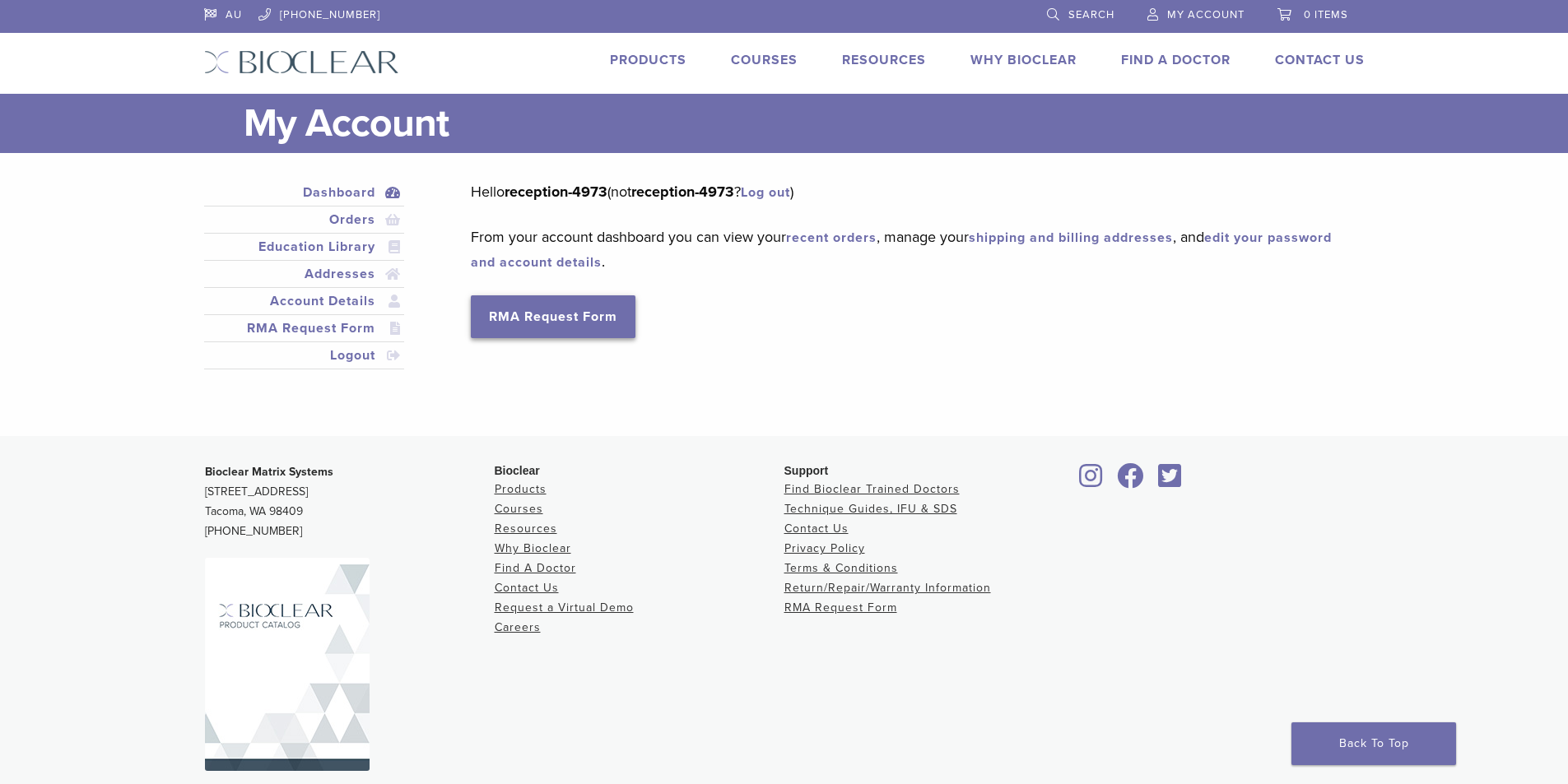
click at [574, 314] on link "RMA Request Form" at bounding box center [553, 317] width 164 height 43
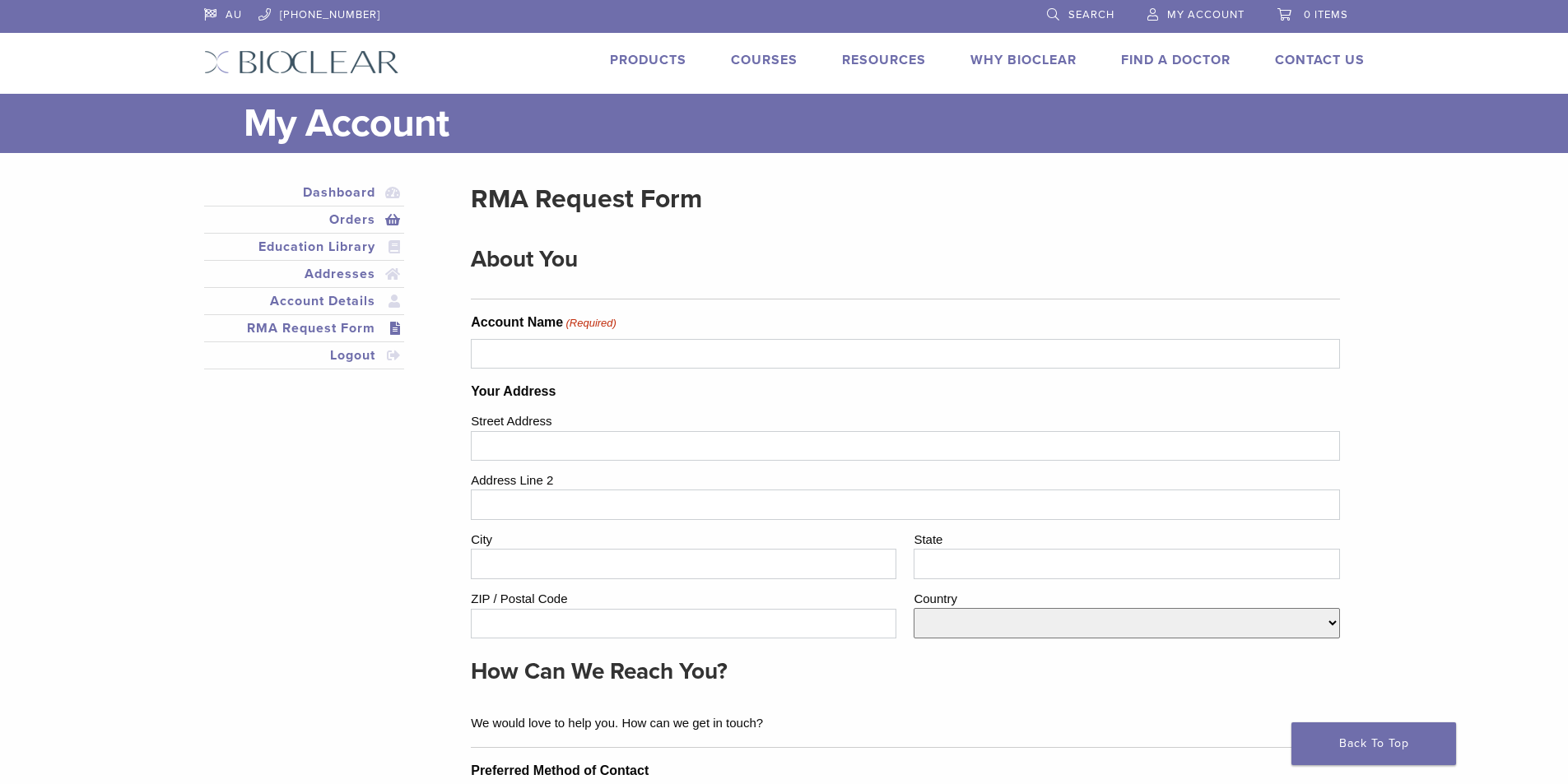
click at [358, 218] on link "Orders" at bounding box center [304, 220] width 194 height 20
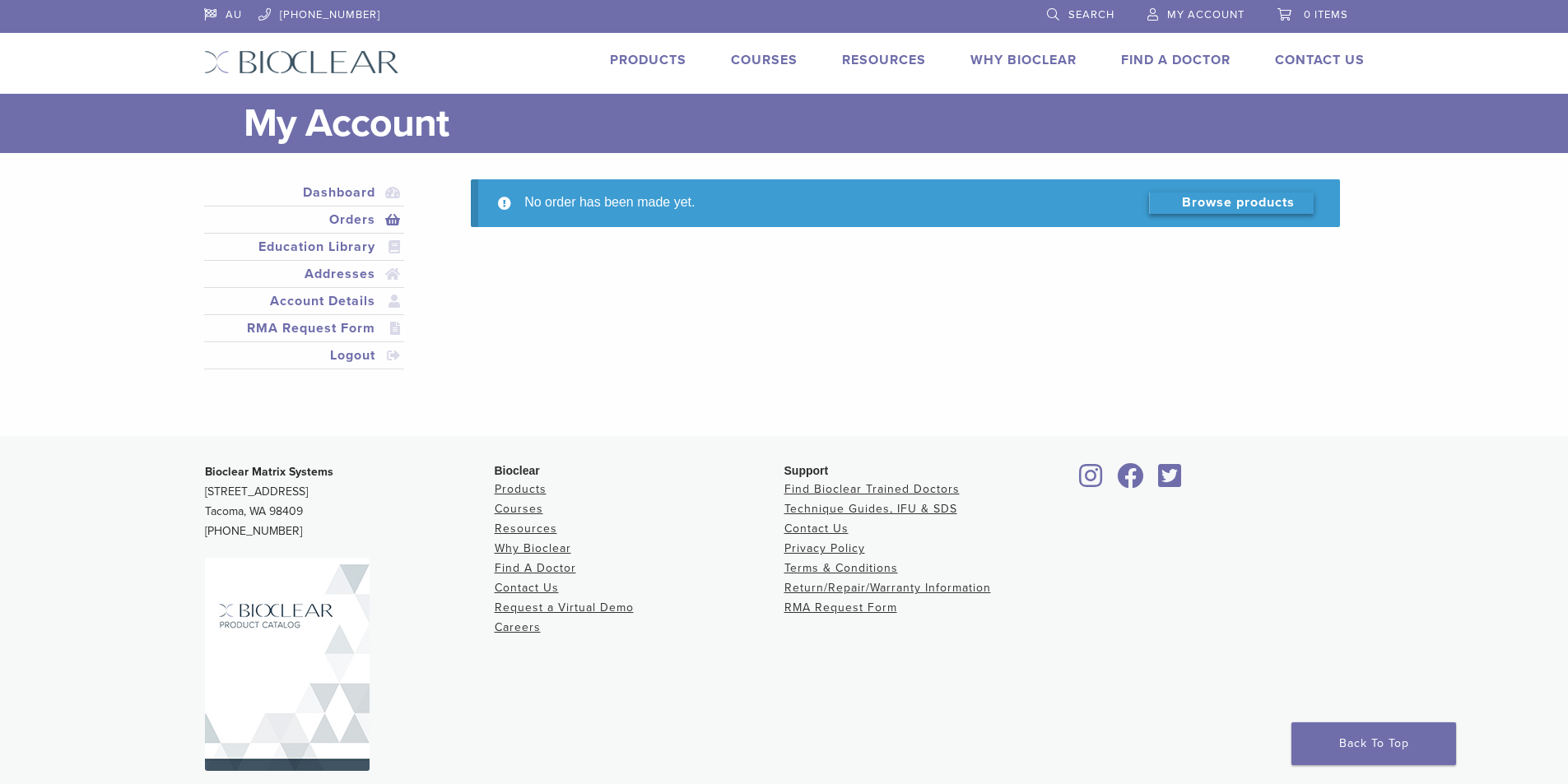
click at [1262, 196] on link "Browse products" at bounding box center [1231, 204] width 164 height 21
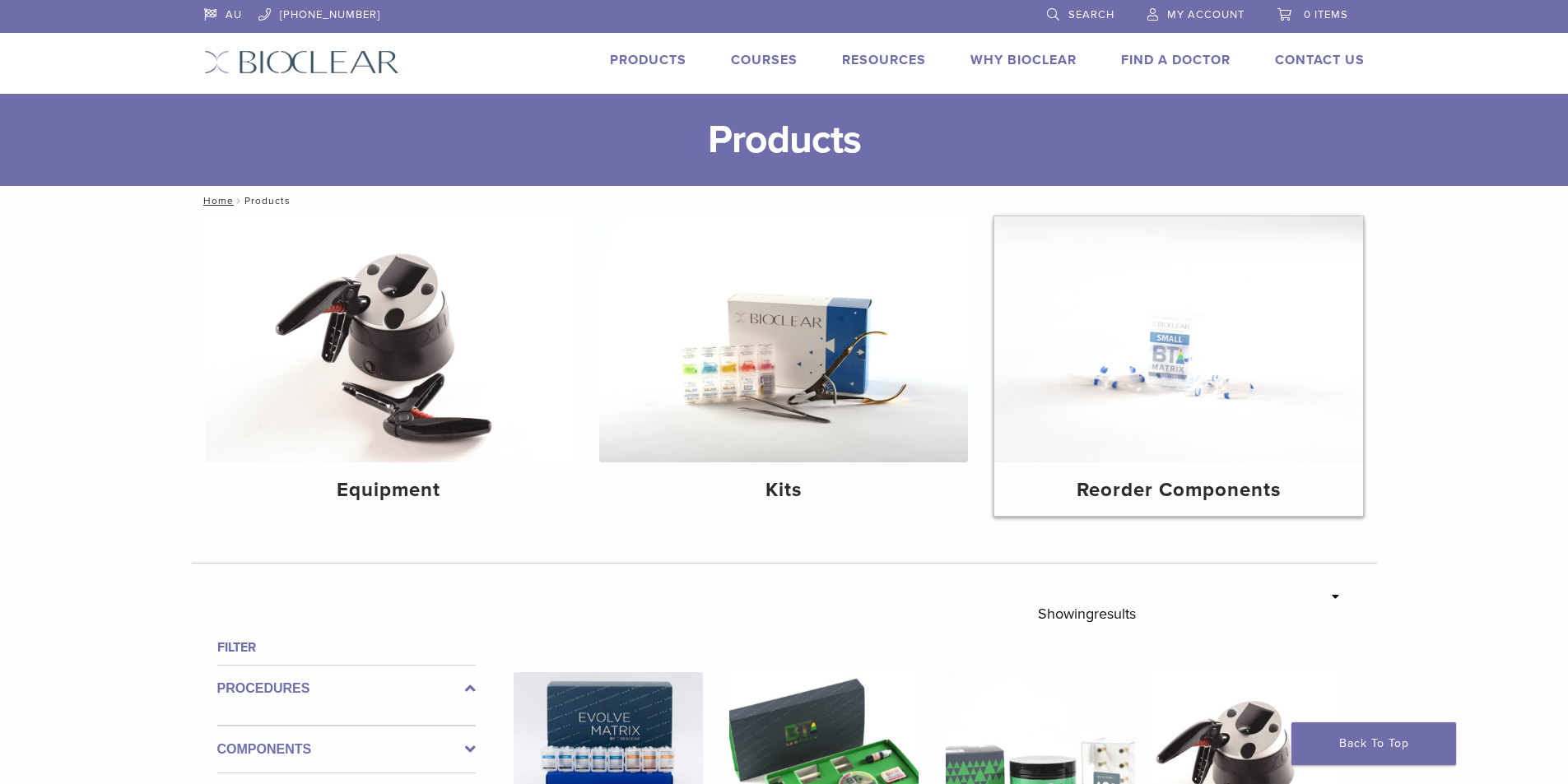
click at [1231, 390] on img at bounding box center [1178, 339] width 369 height 246
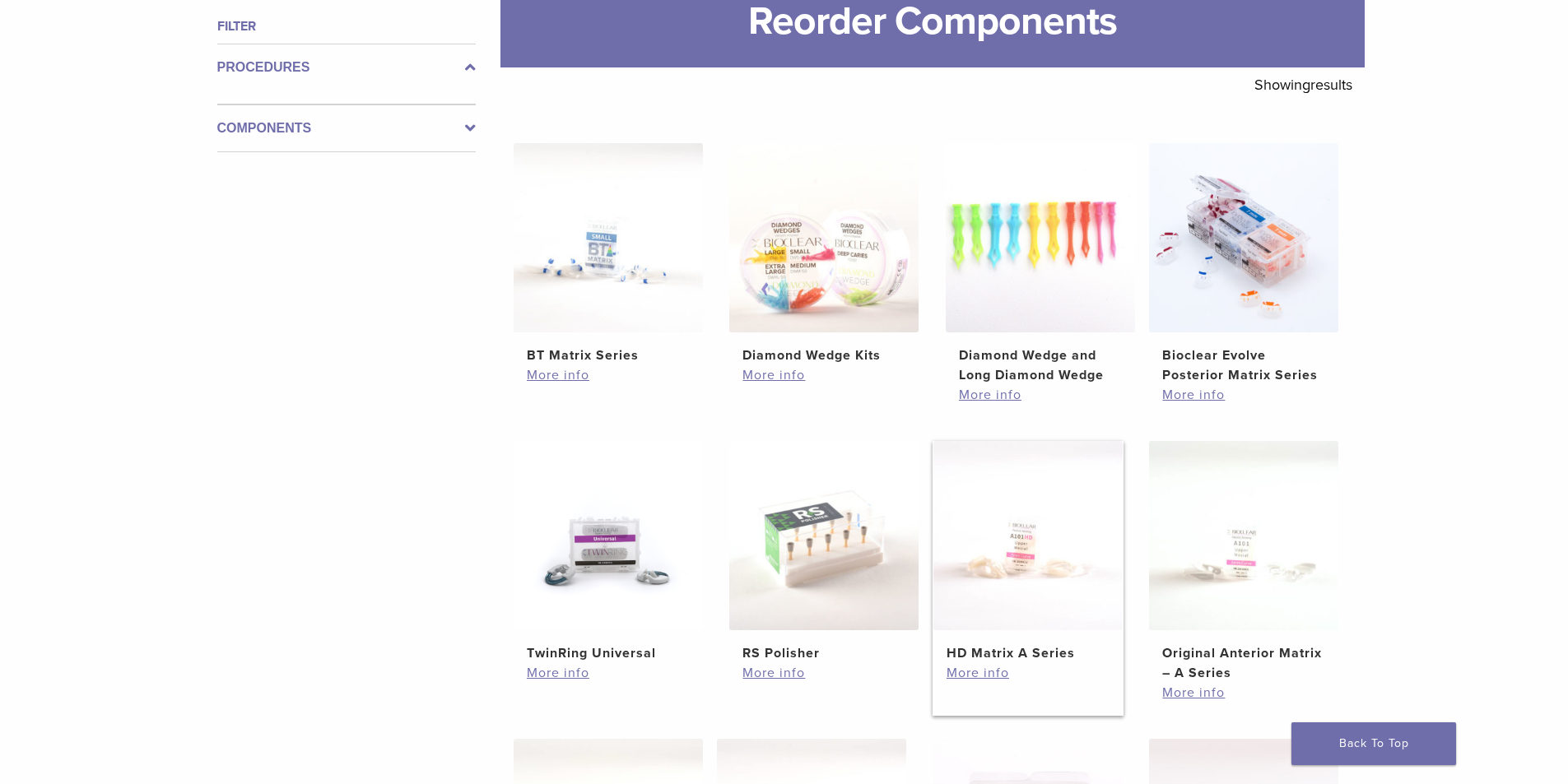
scroll to position [494, 0]
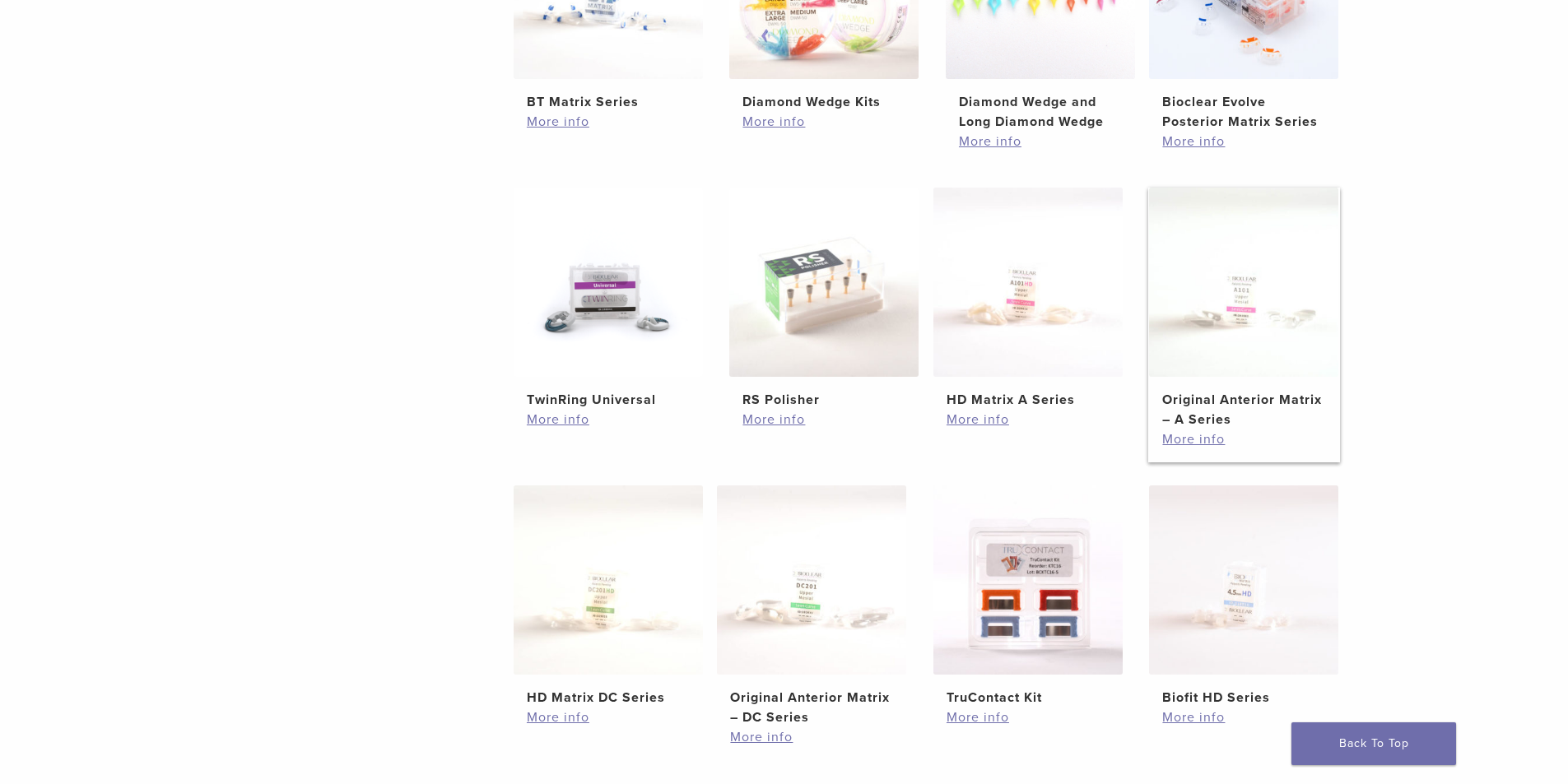
click at [1250, 310] on img at bounding box center [1244, 282] width 189 height 189
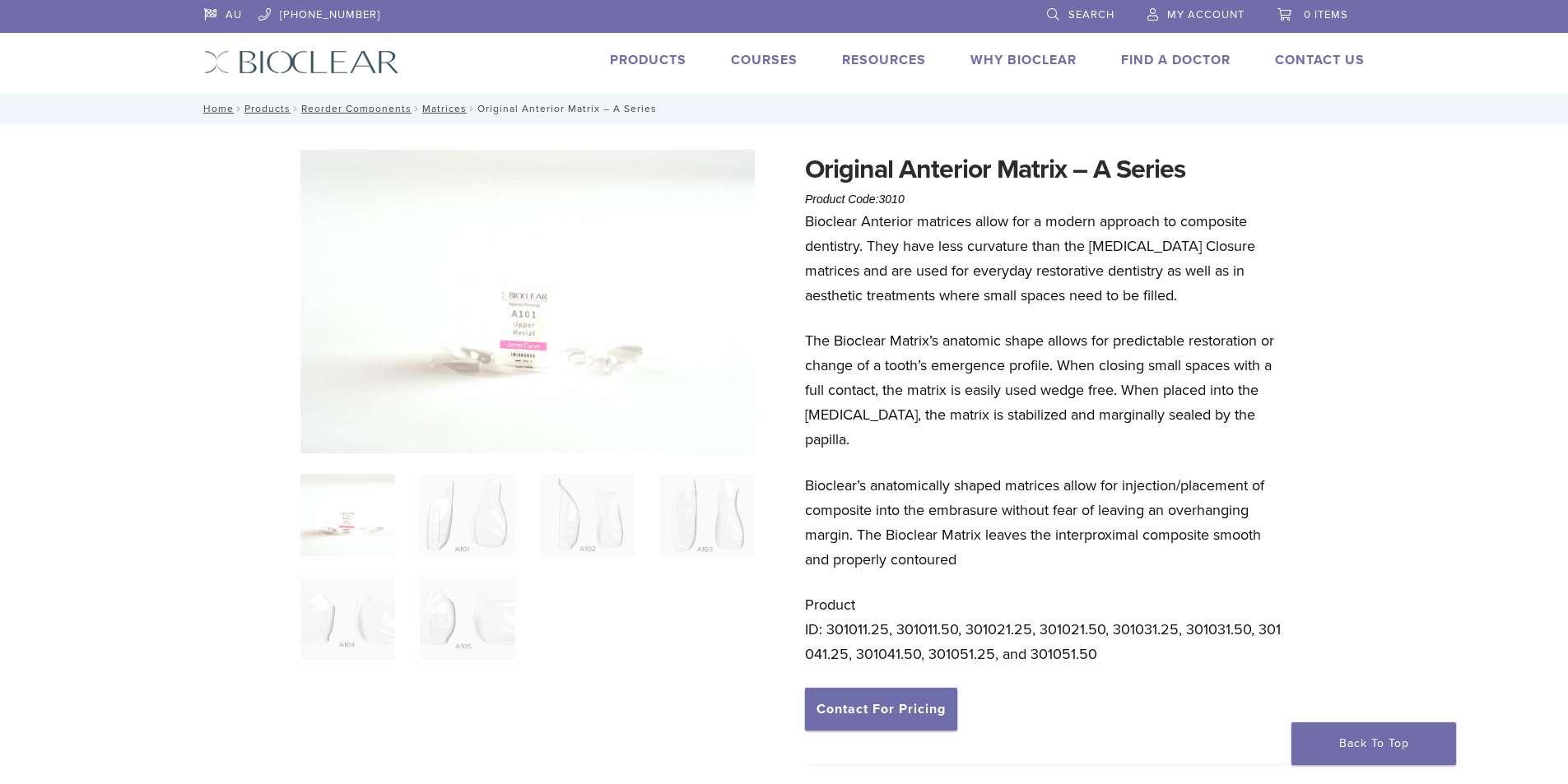
click at [856, 596] on p "Product ID: 301011.25, 301011.50, 301021.25, 301021.50, 301031.25, 301031.50, 3…" at bounding box center [1047, 629] width 484 height 74
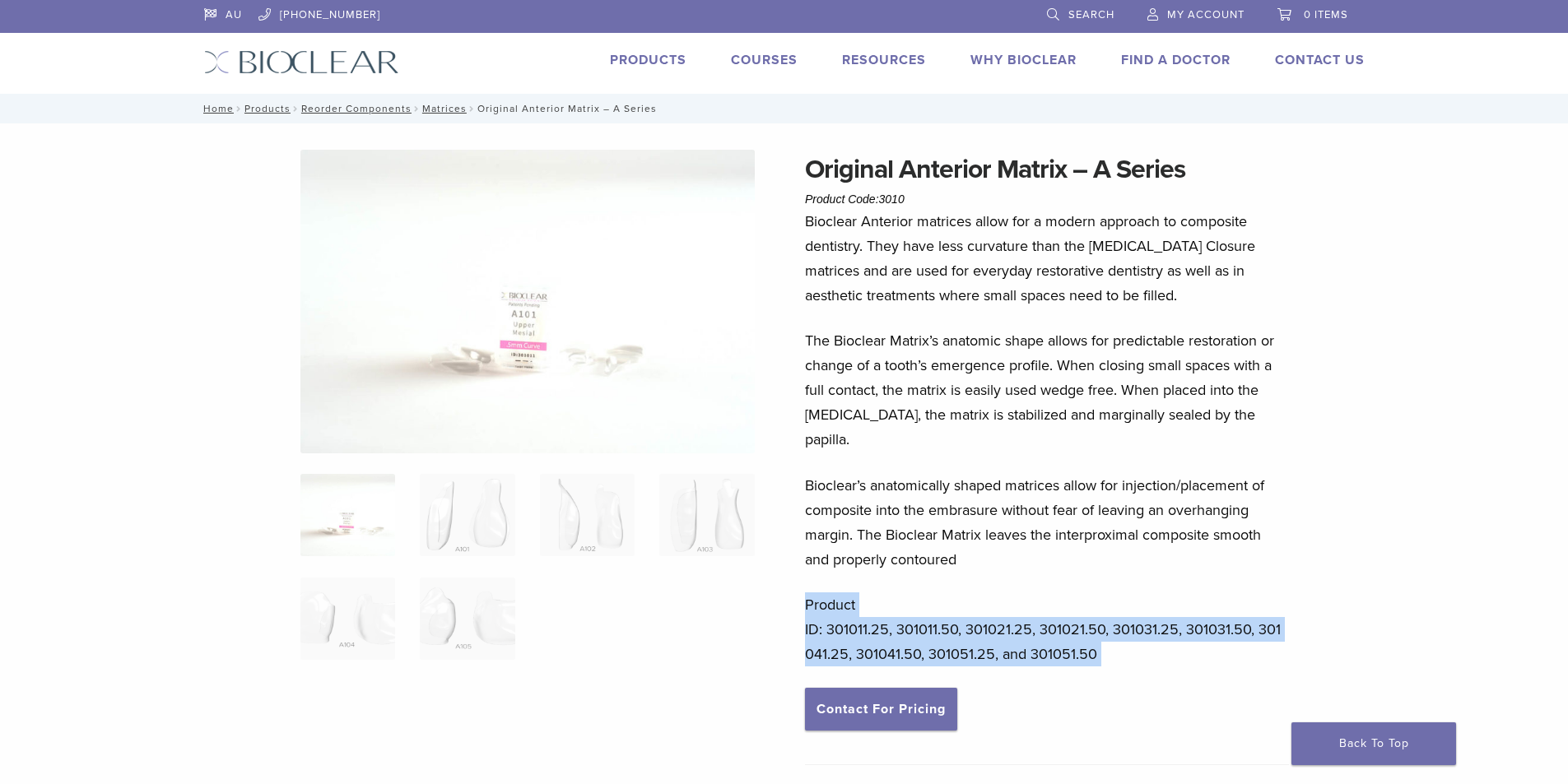
click at [856, 596] on p "Product ID: 301011.25, 301011.50, 301021.25, 301021.50, 301031.25, 301031.50, 3…" at bounding box center [1047, 629] width 484 height 74
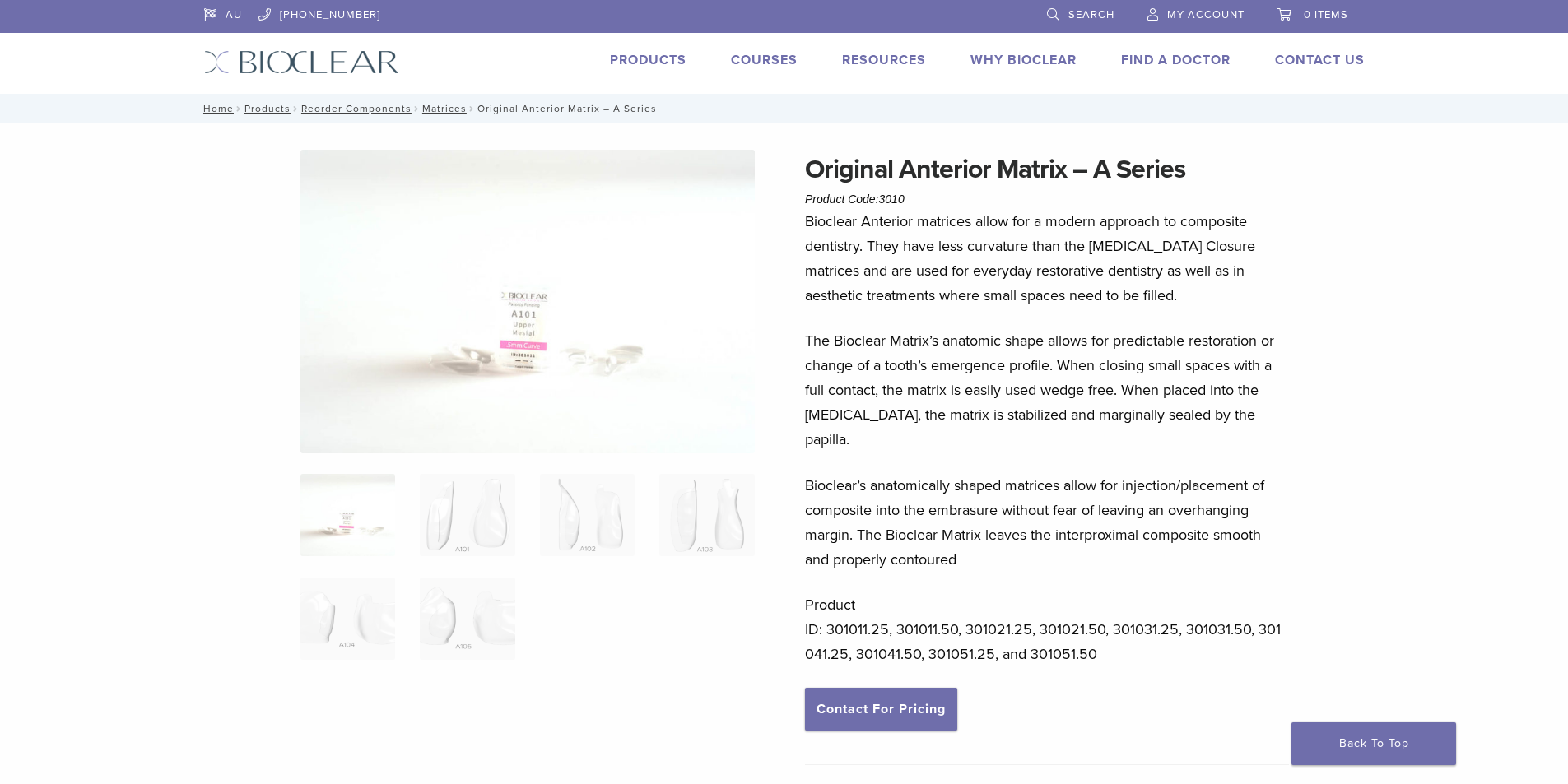
click at [1162, 523] on p "Bioclear’s anatomically shaped matrices allow for injection/placement of compos…" at bounding box center [1047, 522] width 484 height 99
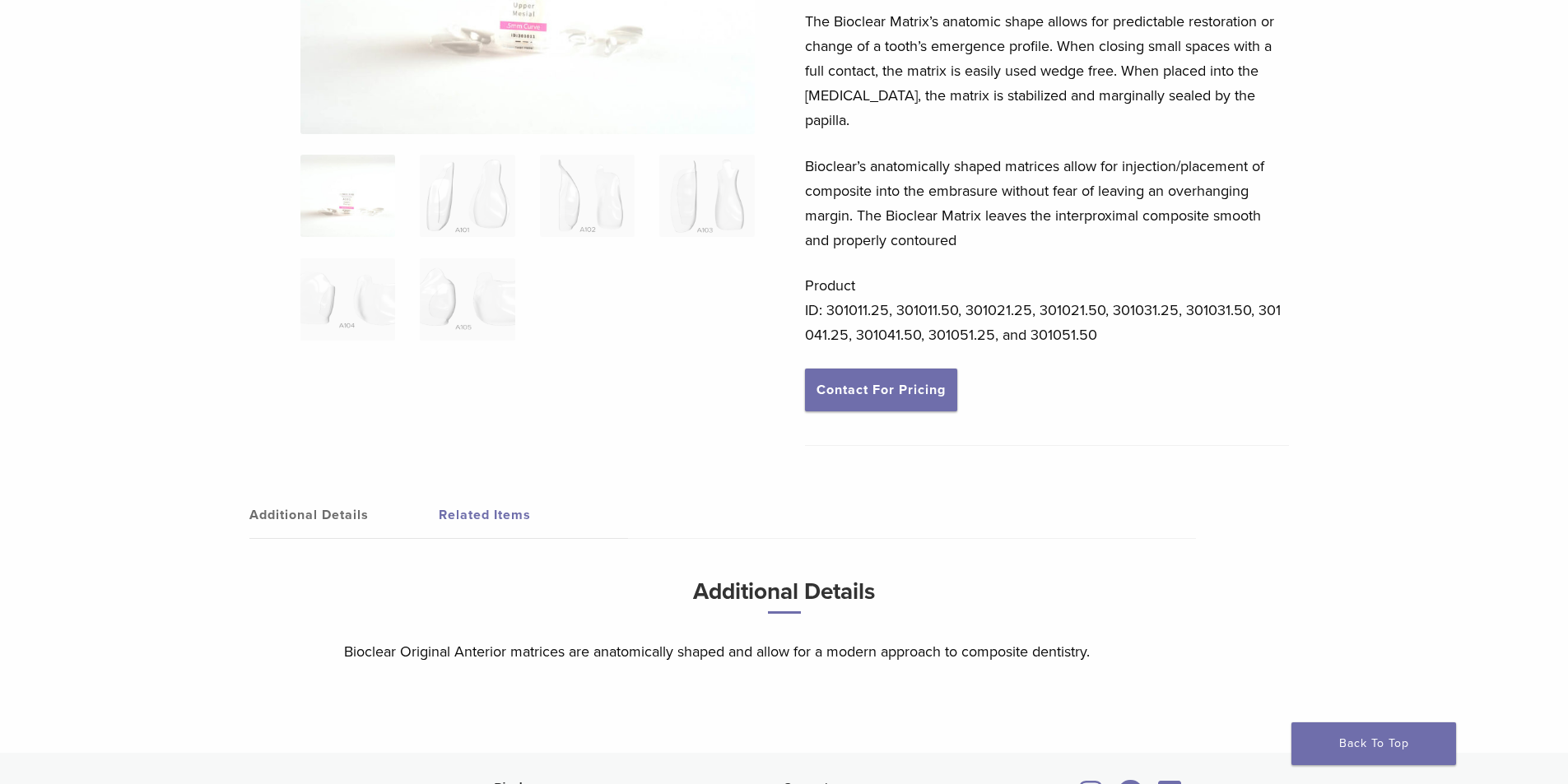
scroll to position [246, 0]
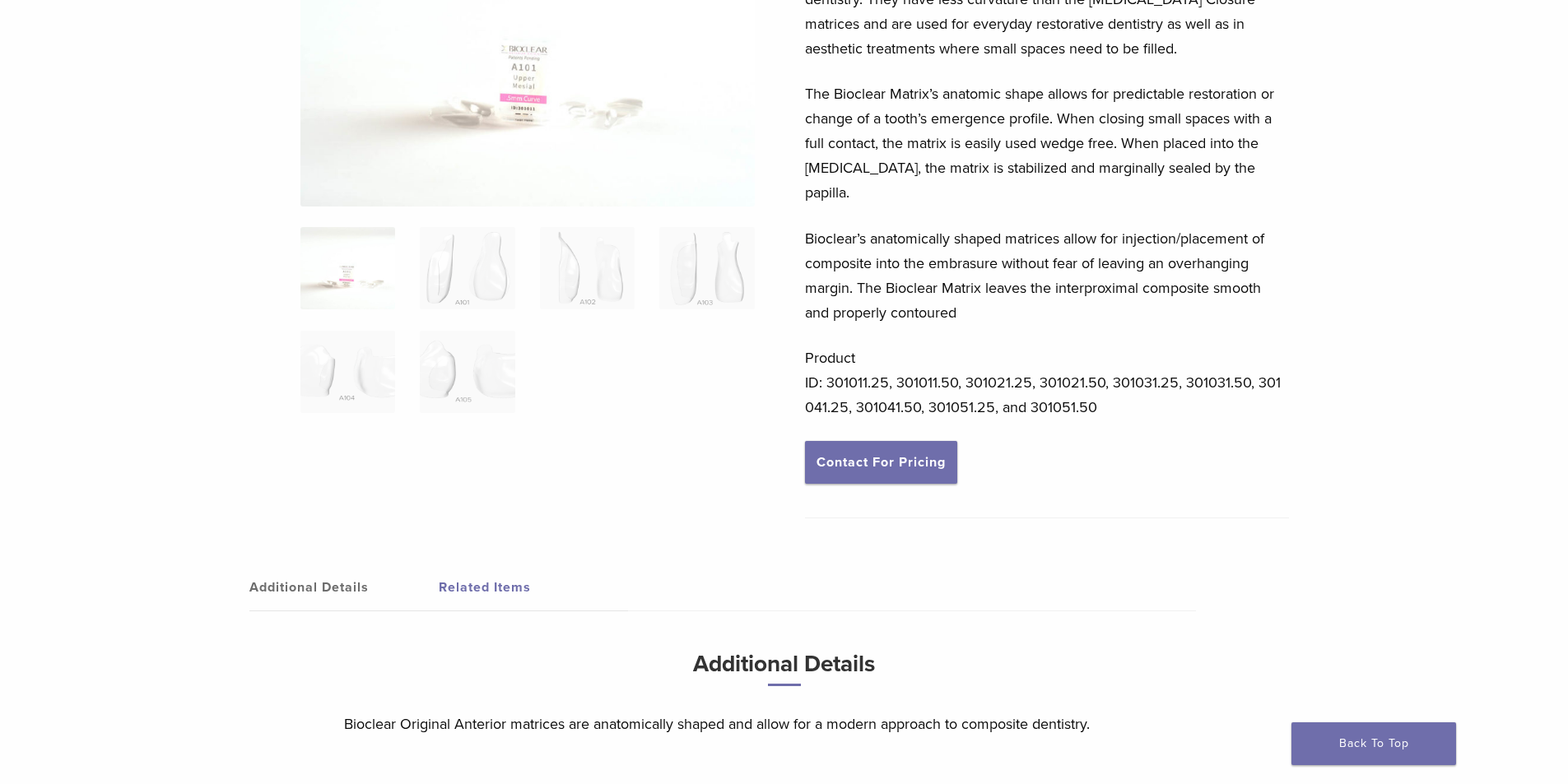
click at [492, 568] on link "Related Items" at bounding box center [533, 588] width 189 height 46
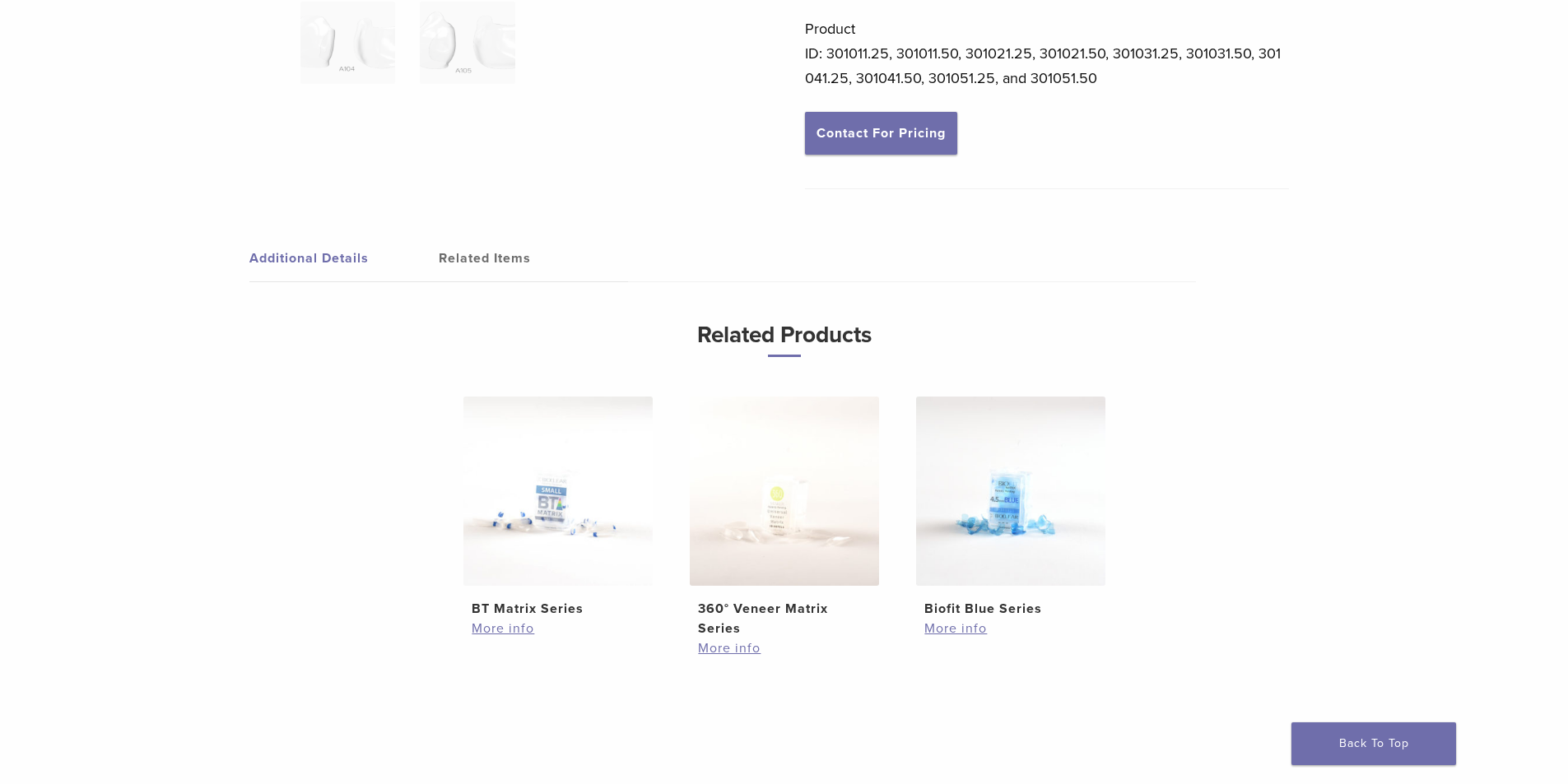
scroll to position [945, 0]
